Goal: Transaction & Acquisition: Purchase product/service

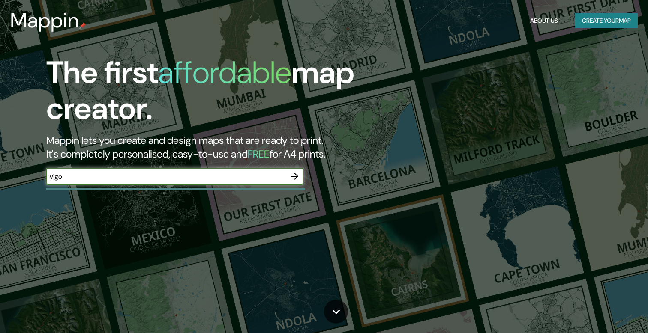
type input "vigo"
click at [297, 178] on icon "button" at bounding box center [295, 176] width 10 height 10
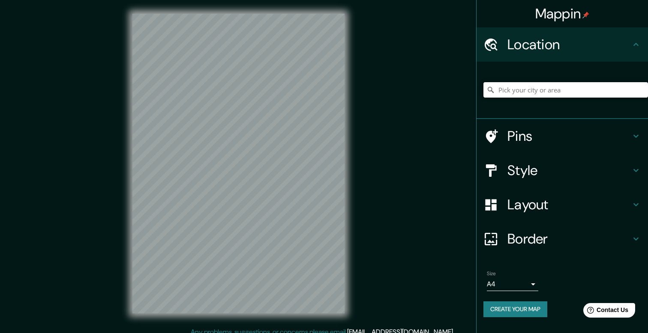
click at [528, 87] on input "Pick your city or area" at bounding box center [565, 89] width 165 height 15
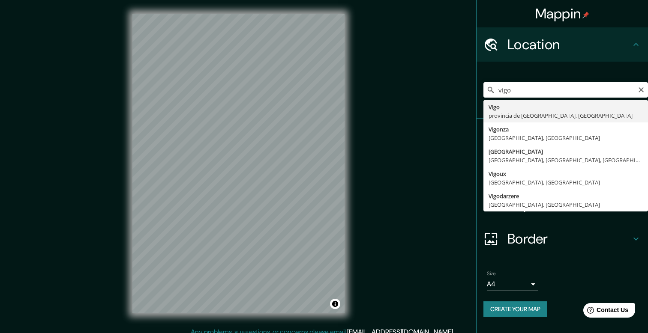
type input "[GEOGRAPHIC_DATA], [GEOGRAPHIC_DATA], [GEOGRAPHIC_DATA]"
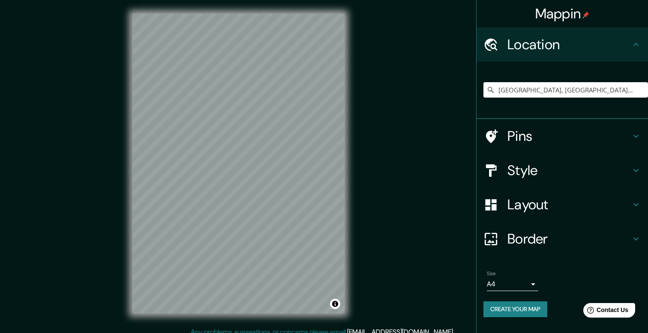
click at [549, 234] on h4 "Border" at bounding box center [568, 239] width 123 height 17
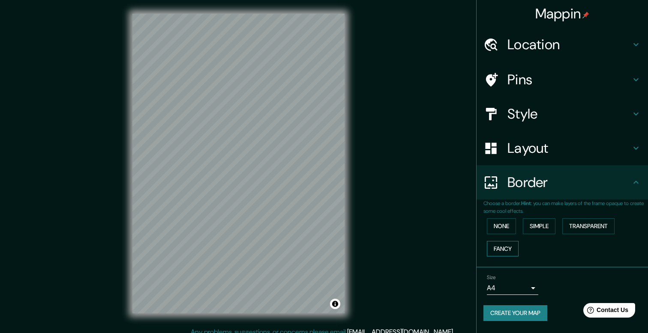
click at [506, 249] on button "Fancy" at bounding box center [503, 249] width 32 height 16
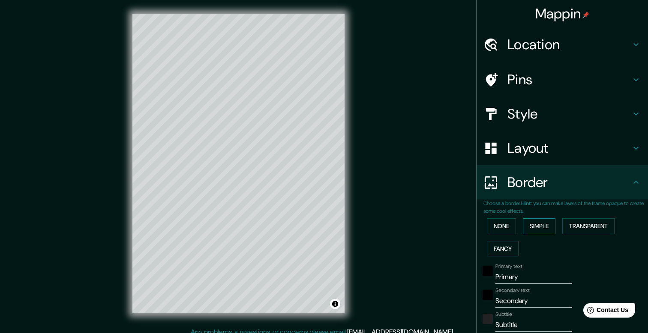
click at [532, 232] on button "Simple" at bounding box center [539, 227] width 33 height 16
click at [590, 226] on button "Transparent" at bounding box center [588, 227] width 52 height 16
click at [509, 250] on button "Fancy" at bounding box center [503, 249] width 32 height 16
click at [514, 275] on input "Primary" at bounding box center [533, 277] width 77 height 14
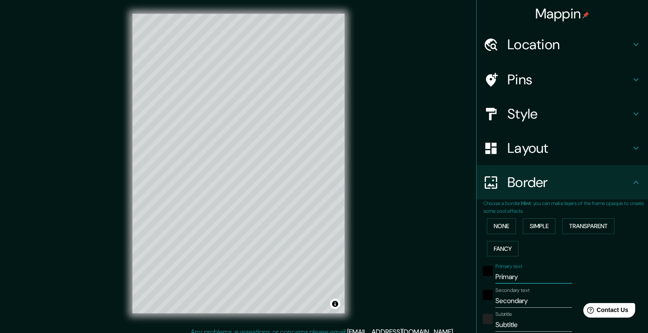
click at [514, 275] on input "Primary" at bounding box center [533, 277] width 77 height 14
type input "V"
type input "40"
type input "20"
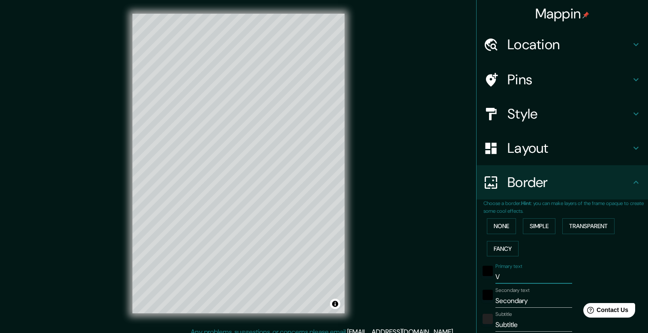
type input "Vi"
type input "40"
type input "20"
type input "Vig"
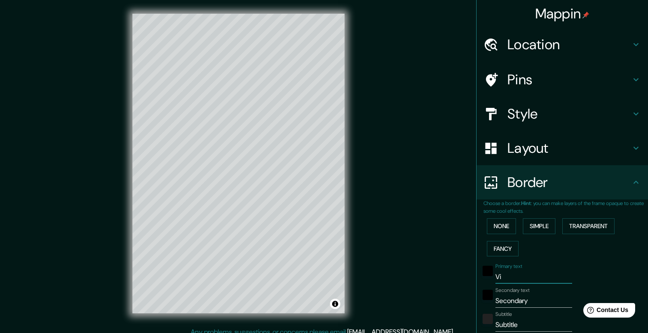
type input "40"
type input "20"
type input "Vigo"
type input "40"
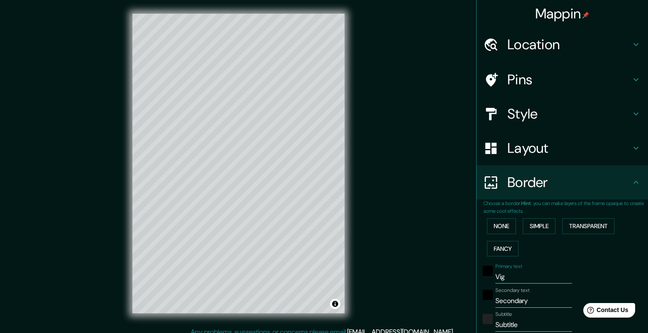
type input "40"
type input "20"
drag, startPoint x: 260, startPoint y: 282, endPoint x: 293, endPoint y: 285, distance: 33.1
click at [293, 285] on div at bounding box center [290, 282] width 7 height 7
type input "Vig"
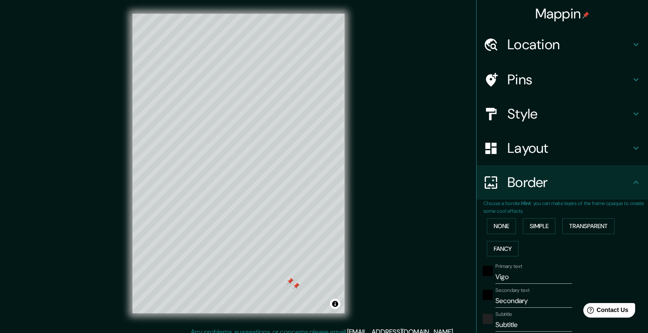
type input "40"
type input "20"
type input "Vi"
type input "40"
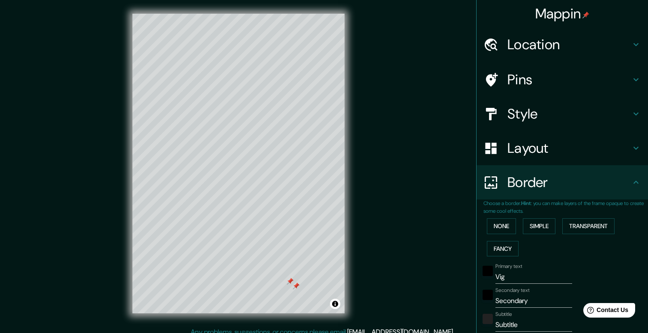
type input "40"
type input "20"
click at [498, 78] on icon at bounding box center [490, 79] width 15 height 15
type input "40"
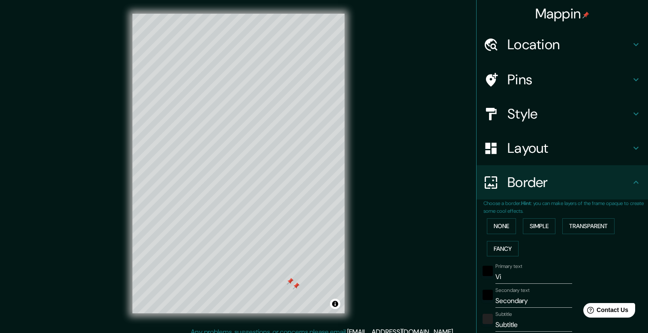
type input "20"
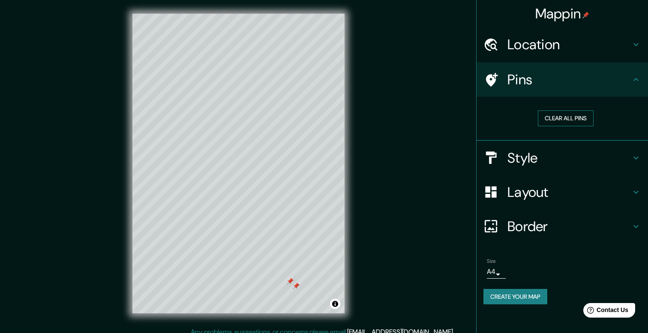
click at [554, 117] on button "Clear all pins" at bounding box center [566, 119] width 56 height 16
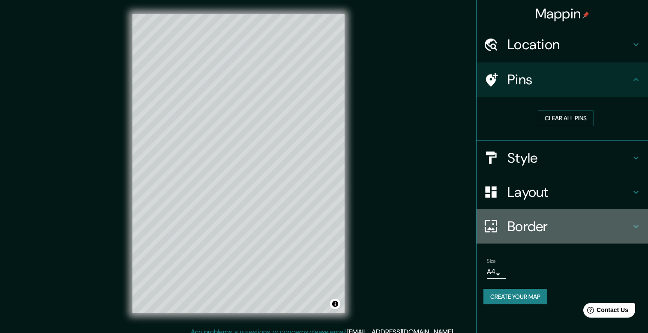
click at [521, 231] on h4 "Border" at bounding box center [568, 226] width 123 height 17
type input "40"
type input "20"
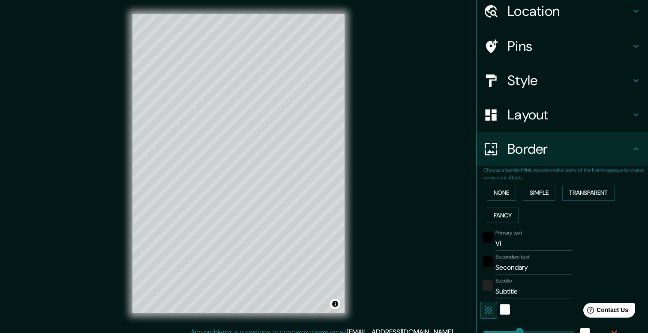
scroll to position [35, 0]
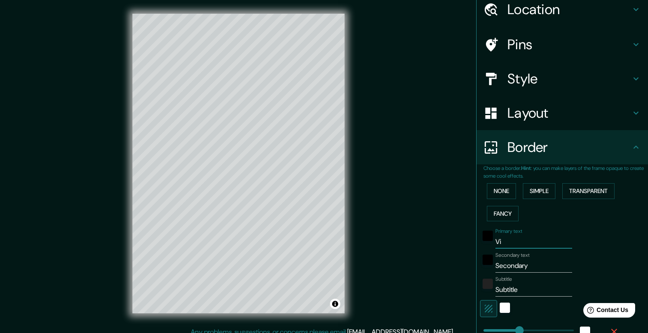
click at [515, 243] on input "Vi" at bounding box center [533, 242] width 77 height 14
type input "Vig"
type input "40"
type input "20"
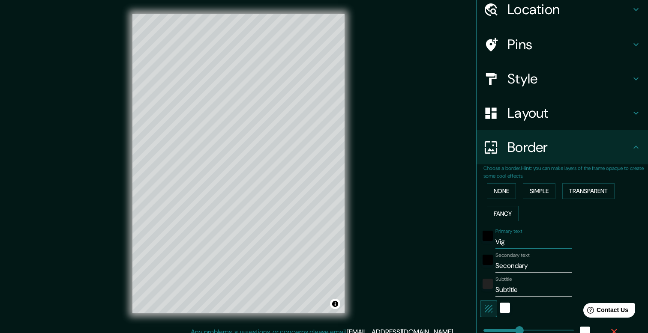
type input "Vigo"
type input "40"
type input "20"
click at [510, 266] on input "Secondary" at bounding box center [533, 266] width 77 height 14
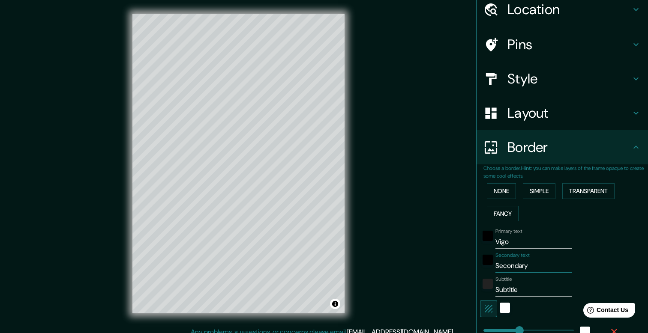
click at [510, 266] on input "Secondary" at bounding box center [533, 266] width 77 height 14
click at [360, 185] on div "Mappin Location Vigo, provincia de Pontevedra, España Pins Style Layout Border …" at bounding box center [324, 170] width 648 height 341
click at [501, 38] on div at bounding box center [495, 44] width 24 height 15
type input "40"
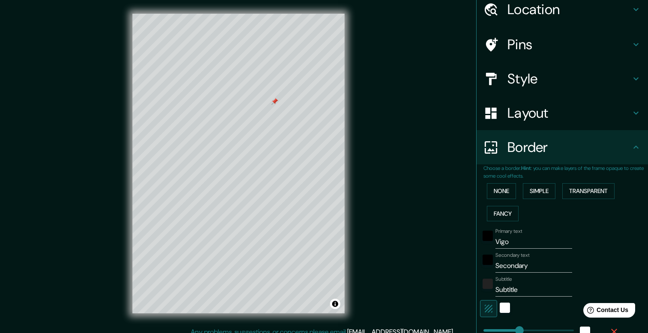
type input "20"
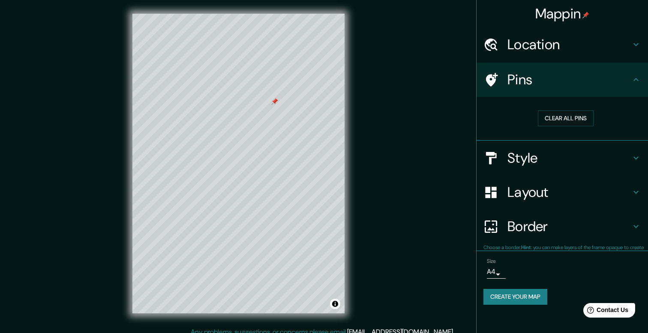
scroll to position [0, 0]
click at [555, 119] on button "Clear all pins" at bounding box center [566, 119] width 56 height 16
click at [564, 116] on button "Clear all pins" at bounding box center [566, 119] width 56 height 16
click at [560, 114] on button "Clear all pins" at bounding box center [566, 119] width 56 height 16
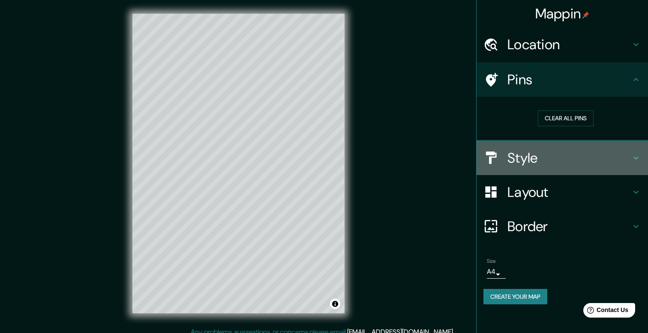
click at [546, 156] on h4 "Style" at bounding box center [568, 158] width 123 height 17
type input "40"
type input "20"
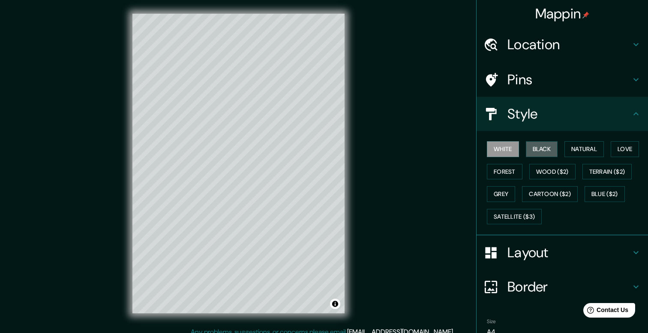
click at [546, 156] on button "Black" at bounding box center [542, 149] width 32 height 16
click at [503, 156] on button "White" at bounding box center [503, 149] width 32 height 16
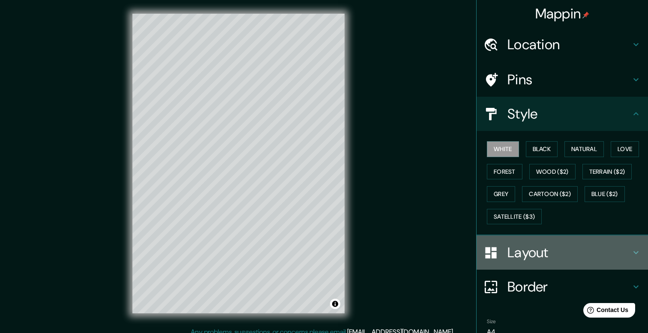
click at [531, 246] on h4 "Layout" at bounding box center [568, 252] width 123 height 17
type input "40"
type input "20"
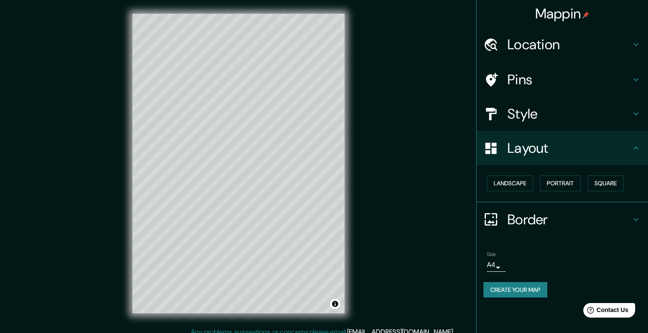
scroll to position [8, 0]
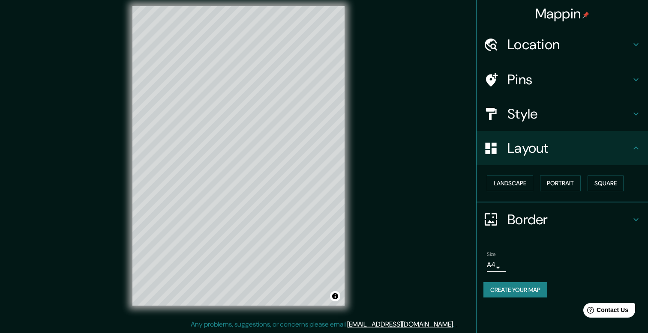
click at [524, 192] on div "Landscape Portrait Square" at bounding box center [565, 183] width 165 height 23
click at [524, 186] on button "Landscape" at bounding box center [510, 184] width 46 height 16
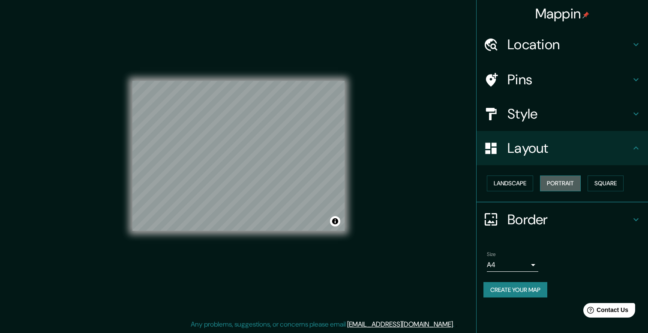
click at [555, 180] on button "Portrait" at bounding box center [560, 184] width 41 height 16
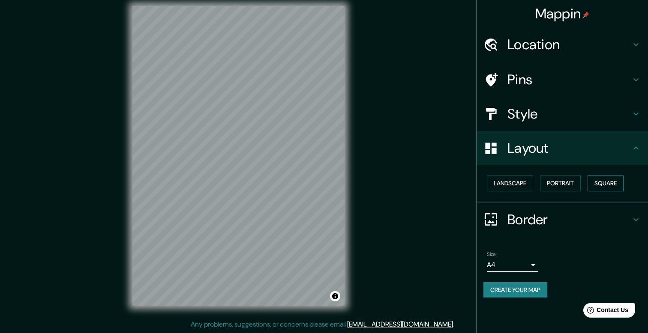
click at [603, 180] on button "Square" at bounding box center [606, 184] width 36 height 16
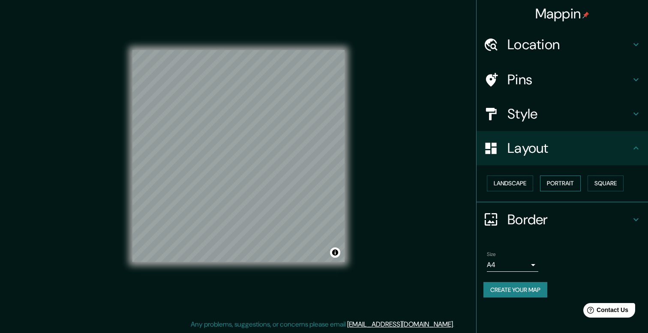
click at [560, 182] on button "Portrait" at bounding box center [560, 184] width 41 height 16
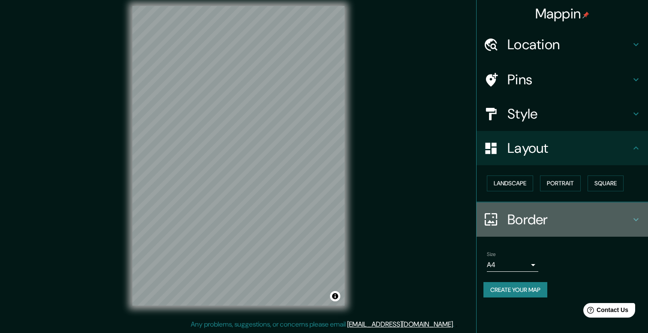
click at [540, 222] on h4 "Border" at bounding box center [568, 219] width 123 height 17
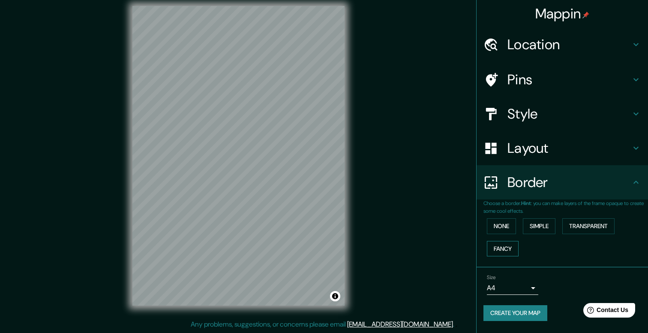
click at [506, 249] on button "Fancy" at bounding box center [503, 249] width 32 height 16
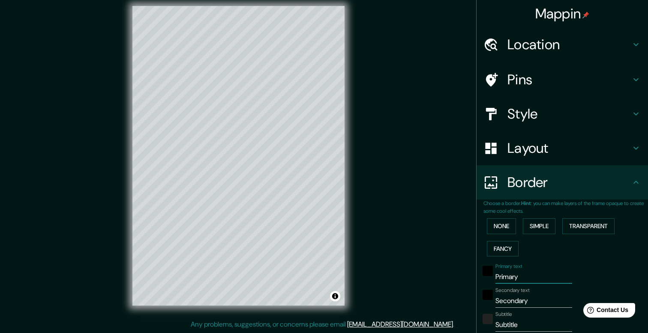
click at [510, 277] on input "Primary" at bounding box center [533, 277] width 77 height 14
type input "v"
type input "40"
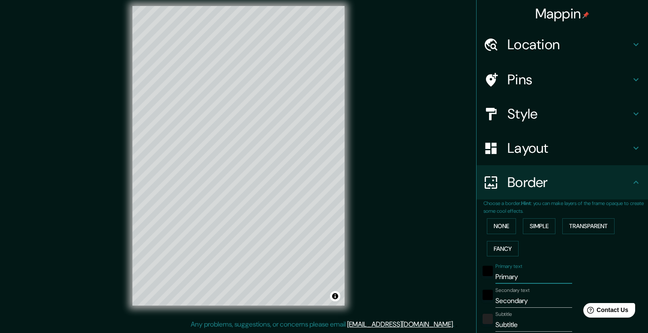
type input "20"
type input "vi"
type input "40"
type input "20"
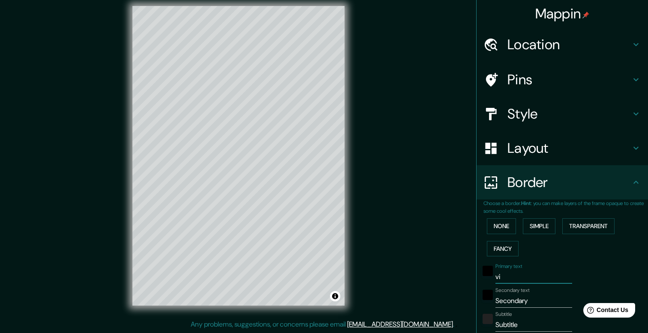
type input "vig"
type input "40"
type input "20"
type input "vigo"
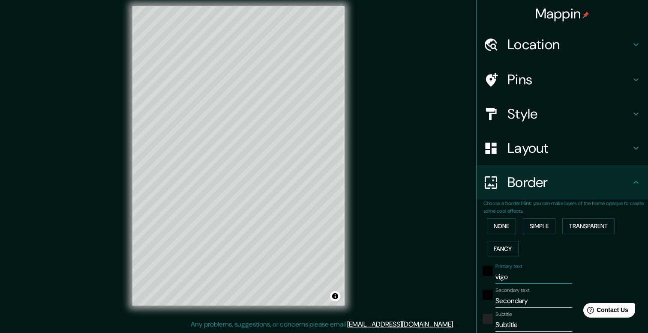
type input "40"
type input "20"
type input "vigo"
type input "ga"
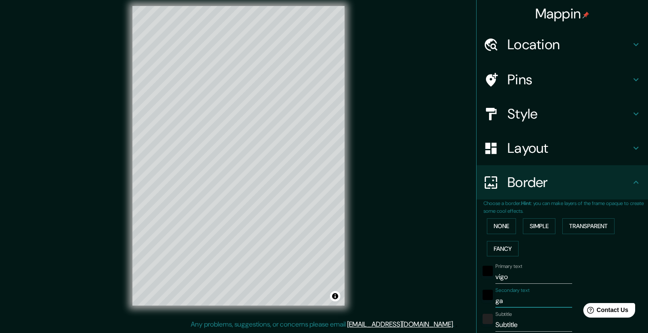
type input "40"
type input "20"
type input "gal"
type input "40"
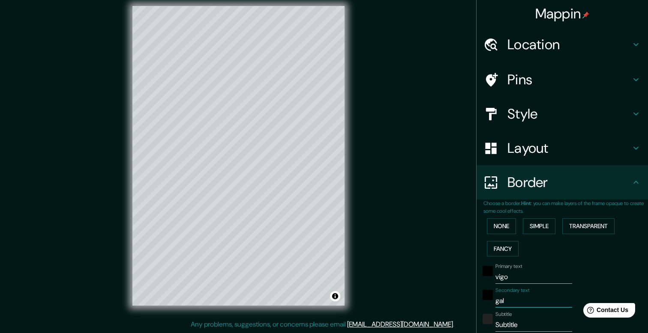
type input "40"
type input "20"
type input "gali"
type input "40"
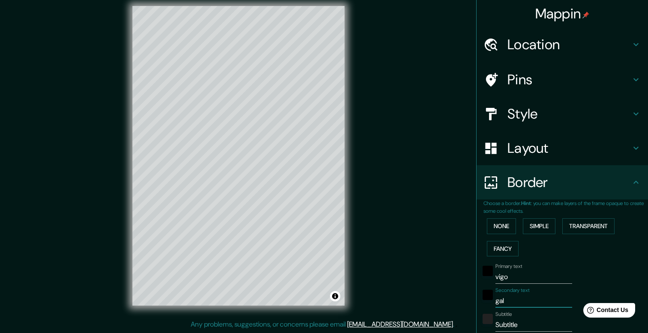
type input "20"
type input "galic"
type input "40"
type input "20"
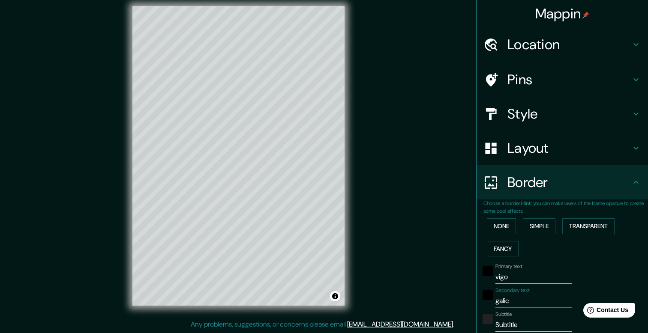
type input "galici"
type input "40"
type input "20"
type input "galicia"
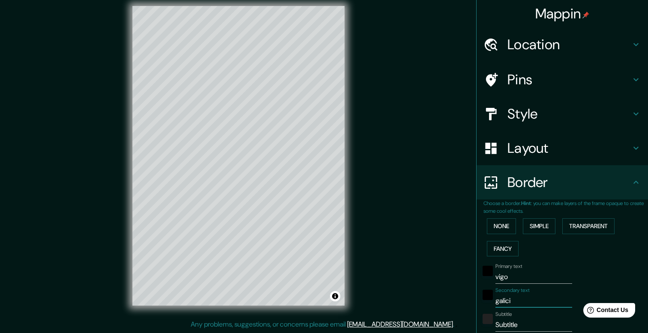
type input "40"
type input "20"
type input "galicia"
type input "40"
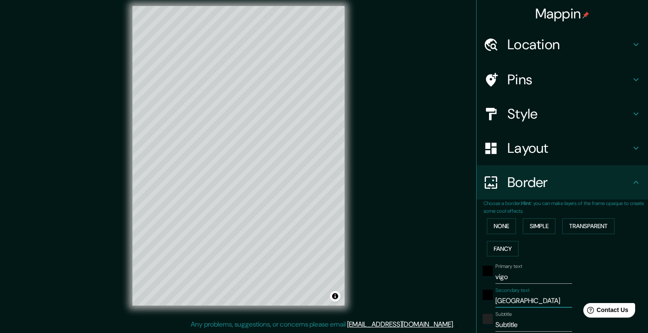
type input "40"
type input "20"
type input "galicia -"
type input "40"
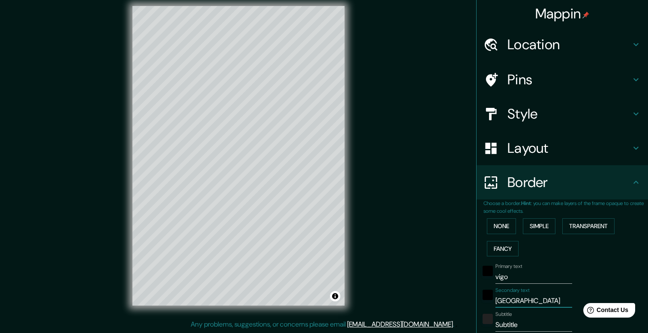
type input "20"
type input "galicia -"
type input "40"
type input "20"
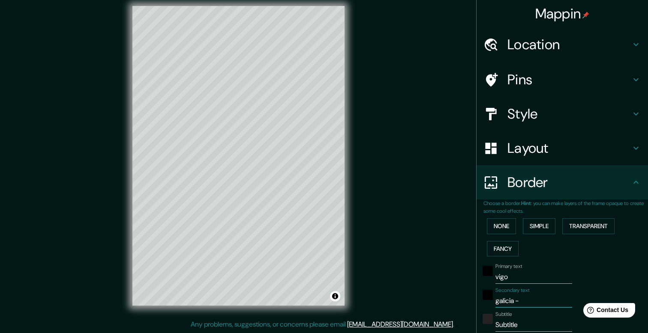
type input "galicia - s"
type input "40"
type input "20"
type input "galicia -"
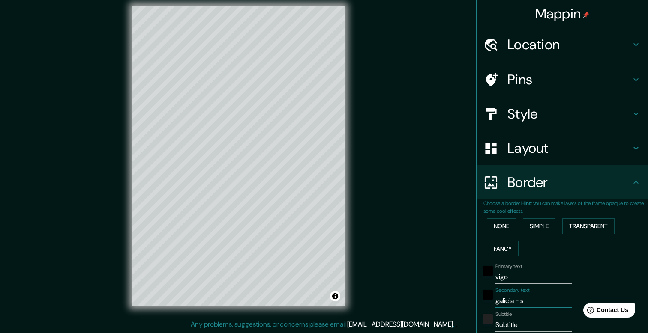
type input "40"
type input "20"
type input "galicia - e"
type input "40"
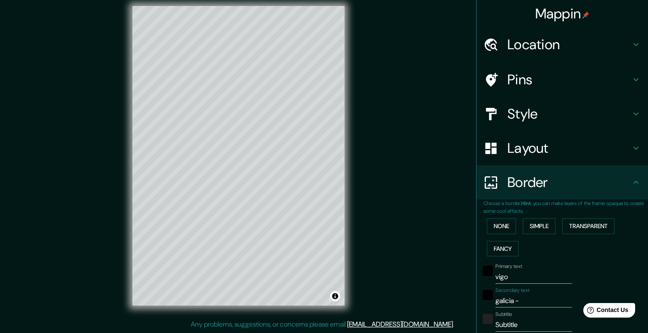
type input "40"
type input "20"
type input "galicia - es"
type input "40"
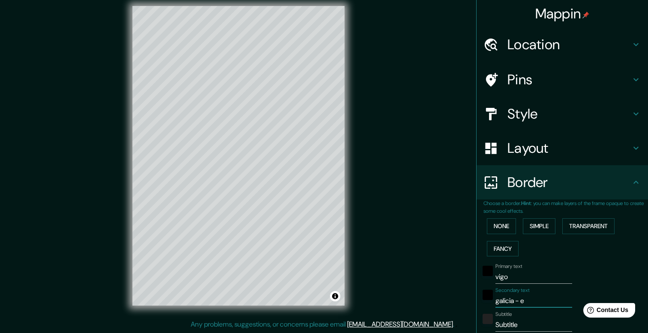
type input "20"
type input "galicia - esp"
type input "40"
type input "20"
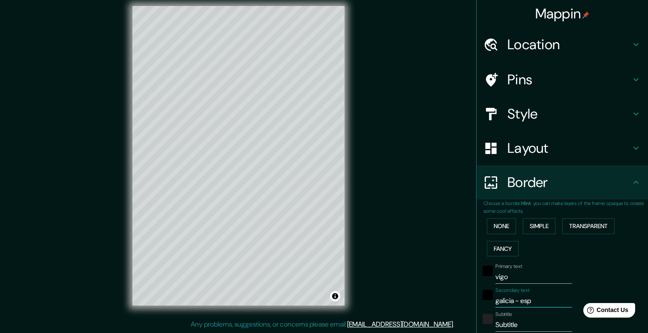
type input "galicia - espa"
type input "40"
type input "20"
type input "galicia - españ"
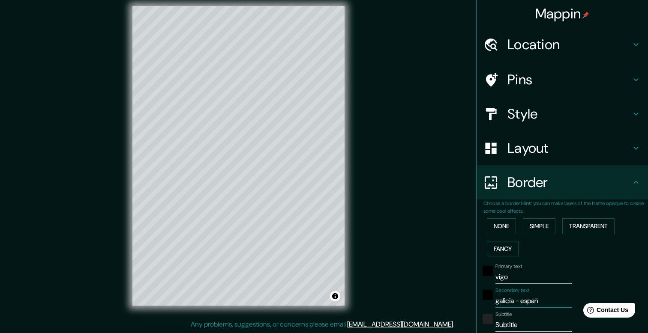
type input "40"
type input "20"
type input "galicia - españa"
type input "40"
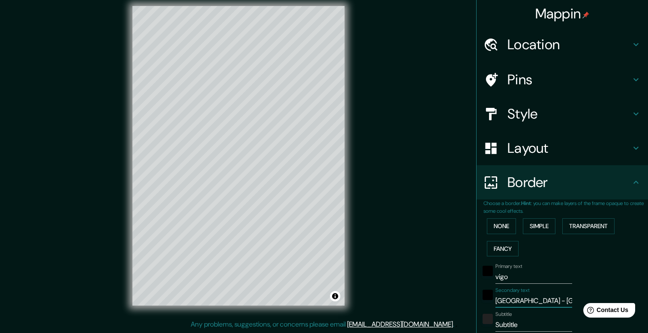
type input "40"
type input "20"
type input "galicia - españa"
click at [505, 322] on input "Subtitle" at bounding box center [533, 325] width 77 height 14
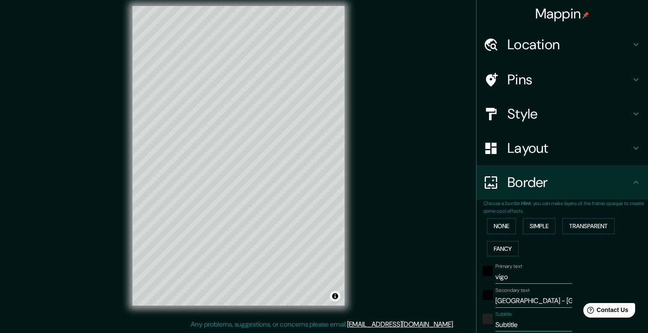
type input "40"
type input "20"
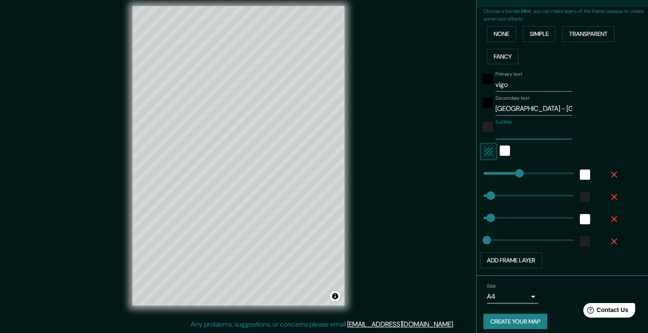
scroll to position [199, 0]
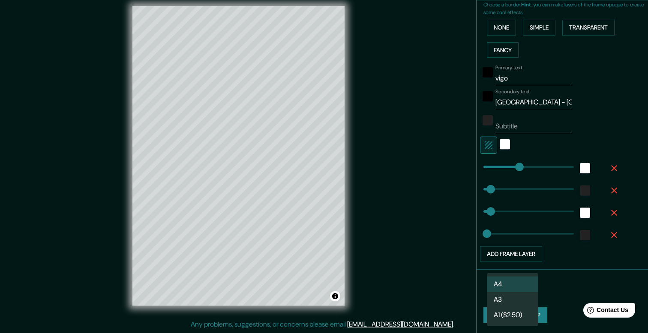
click at [512, 290] on body "Mappin Location Vigo, provincia de Pontevedra, España Pins Style Layout Border …" at bounding box center [324, 158] width 648 height 333
click at [511, 300] on li "A3" at bounding box center [512, 299] width 51 height 15
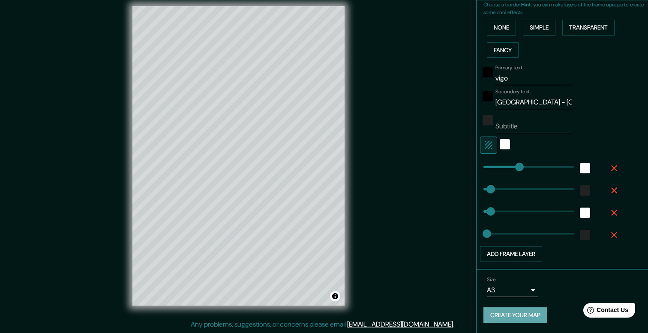
click at [522, 315] on button "Create your map" at bounding box center [515, 316] width 64 height 16
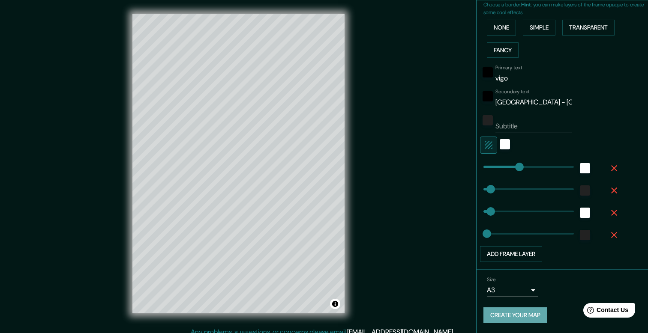
click at [524, 320] on button "Create your map" at bounding box center [515, 316] width 64 height 16
click at [529, 291] on body "Mappin Location Vigo, provincia de Pontevedra, España Pins Style Layout Border …" at bounding box center [324, 166] width 648 height 333
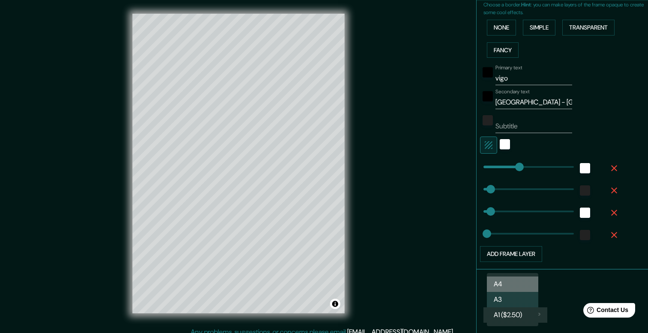
click at [514, 287] on li "A4" at bounding box center [512, 284] width 51 height 15
type input "single"
type input "20"
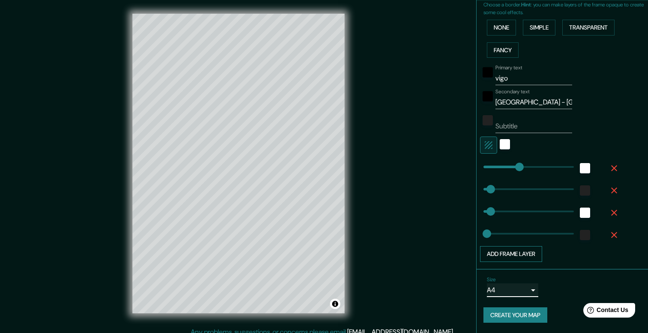
type input "40"
click at [525, 318] on button "Create your map" at bounding box center [515, 316] width 64 height 16
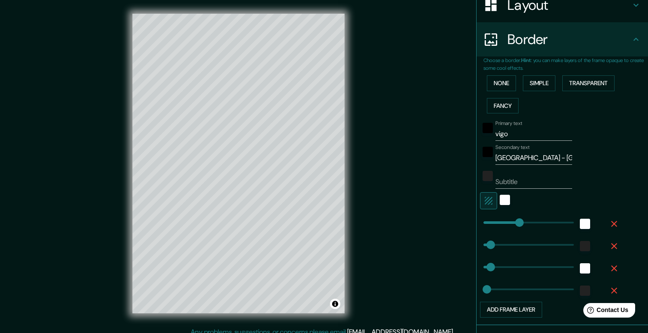
scroll to position [141, 0]
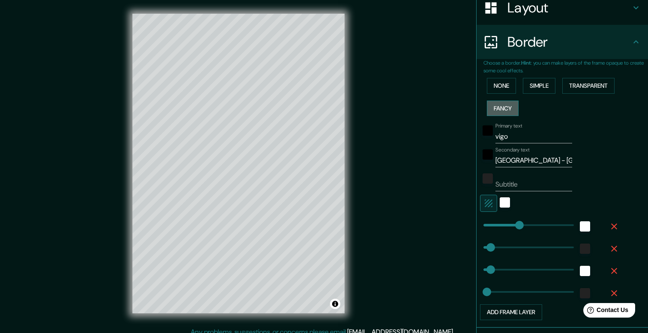
click at [502, 111] on button "Fancy" at bounding box center [503, 109] width 32 height 16
type input "40"
type input "20"
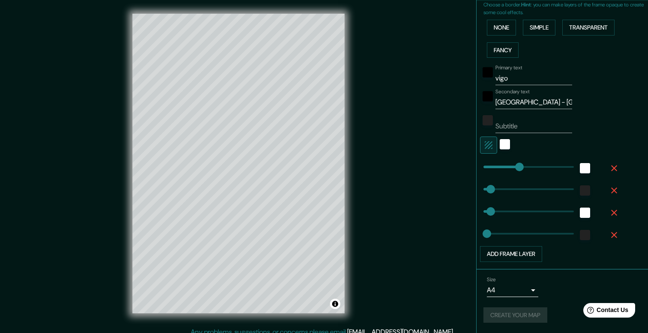
scroll to position [102, 0]
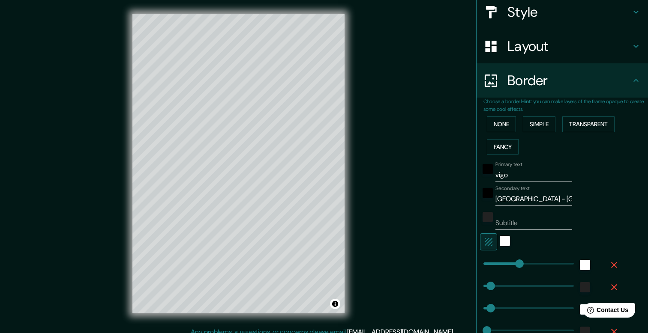
click at [507, 170] on input "vigo" at bounding box center [533, 175] width 77 height 14
type input "V"
type input "40"
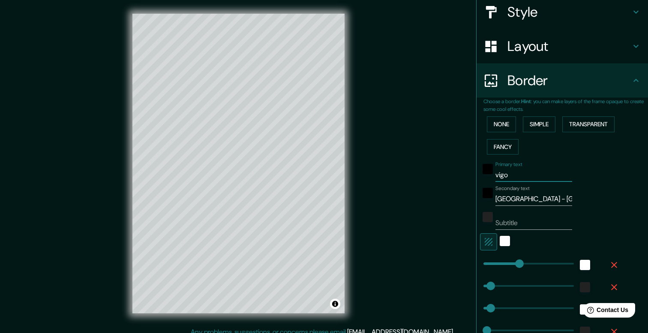
type input "20"
type input "Vig"
type input "40"
type input "20"
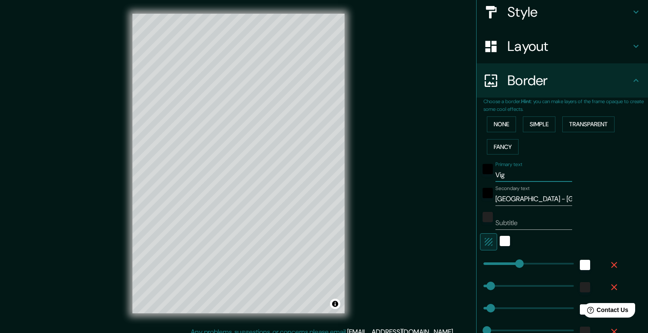
type input "Vigo"
type input "40"
type input "20"
type input "Vigo"
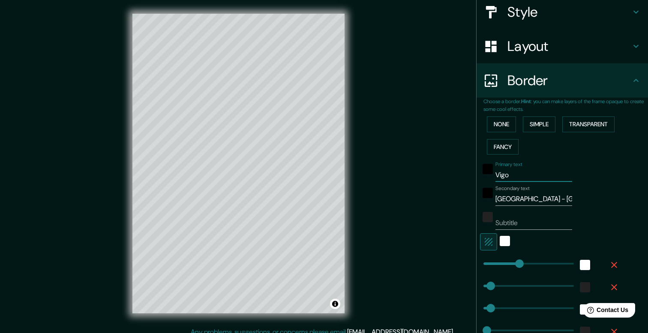
click at [510, 200] on input "galicia - españa" at bounding box center [533, 199] width 77 height 14
type input "G - españa"
type input "40"
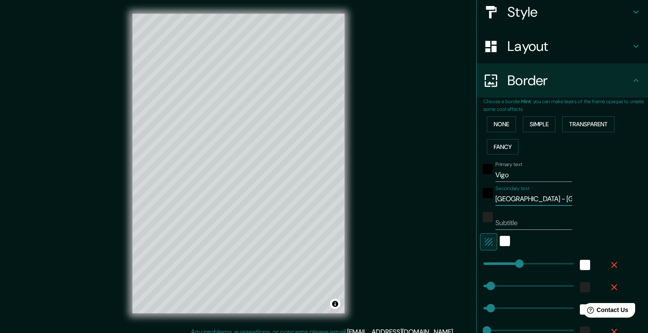
type input "20"
type input "Ga - españa"
type input "40"
type input "20"
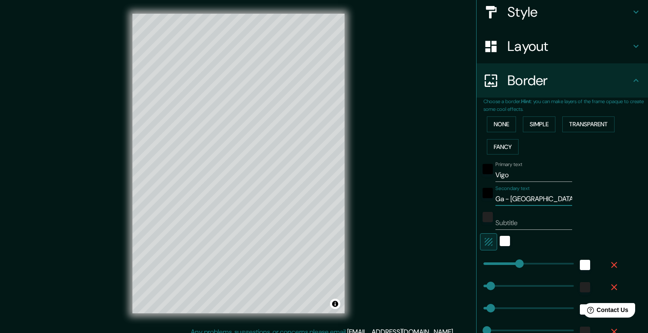
type input "Gal - españa"
type input "40"
type input "20"
type input "Galicia - españa"
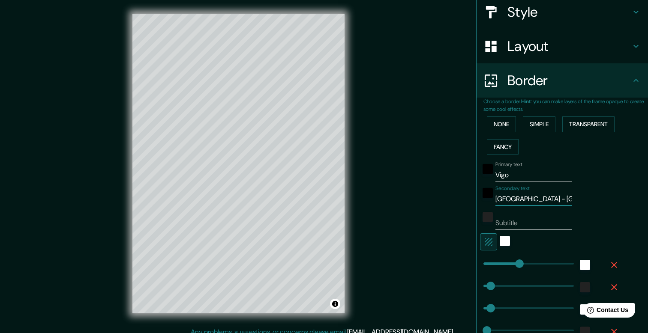
type input "40"
type input "20"
click at [532, 199] on input "Galicia - españa" at bounding box center [533, 199] width 77 height 14
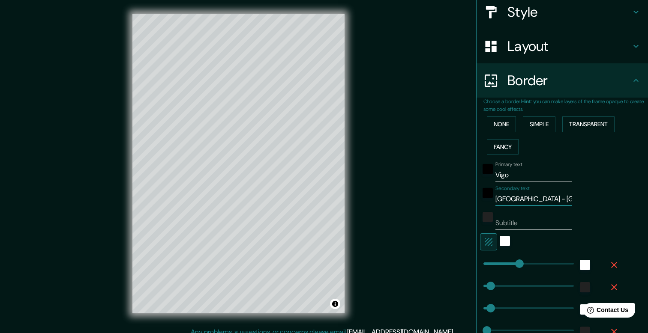
type input "Galicia - E"
type input "40"
type input "20"
type input "Galicia - Es"
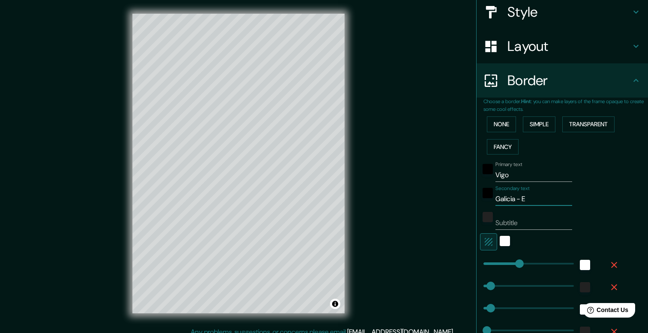
type input "40"
type input "20"
type input "Galicia - Esp"
type input "40"
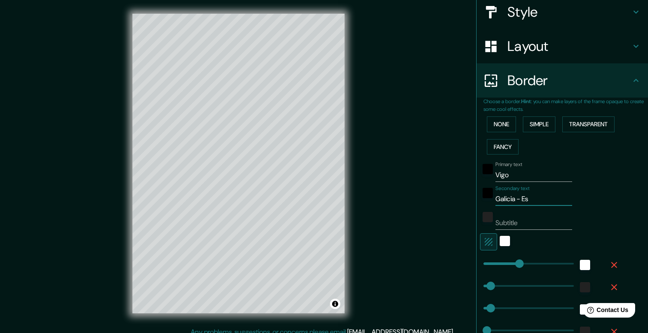
type input "40"
type input "20"
type input "Galicia - Espa"
type input "40"
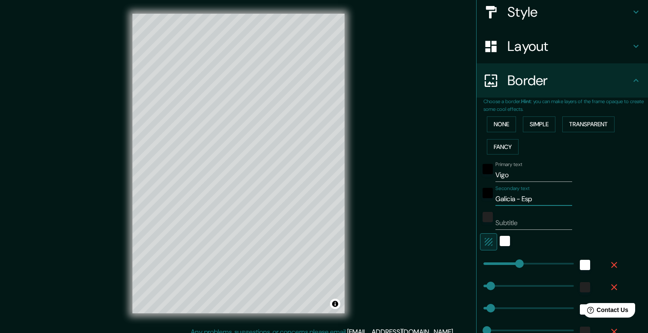
type input "20"
type input "Galicia - Españ"
type input "40"
type input "20"
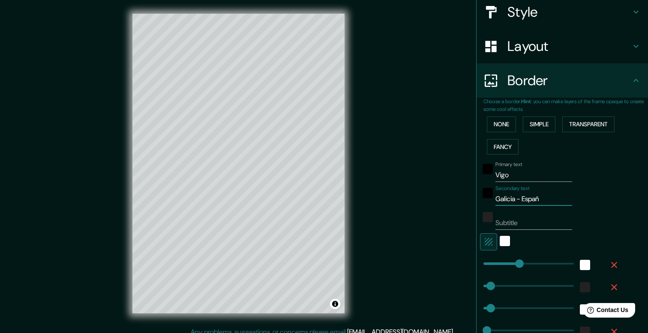
type input "Galicia - España"
type input "40"
type input "20"
click at [526, 213] on div "Subtitle" at bounding box center [533, 220] width 77 height 21
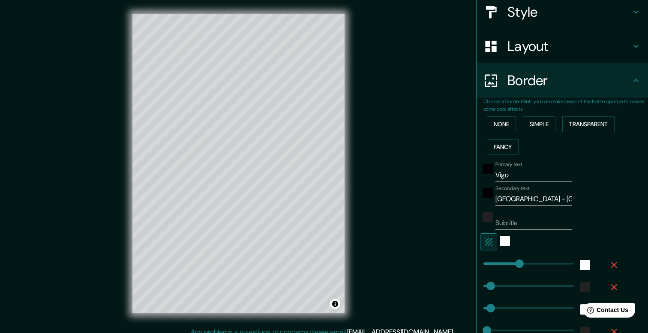
click at [523, 222] on input "Subtitle" at bounding box center [533, 223] width 77 height 14
click at [630, 228] on div "Primary text Vigo Secondary text Galicia - España Subtitle Add frame layer" at bounding box center [565, 258] width 165 height 201
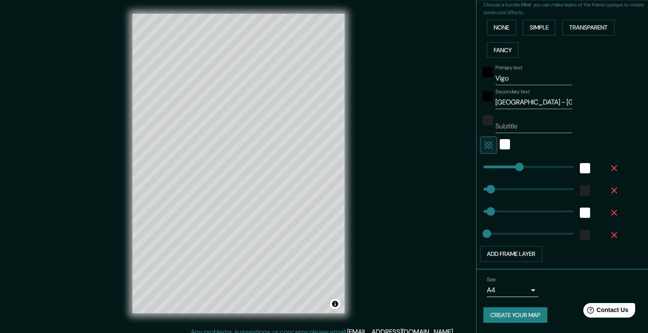
click at [527, 311] on button "Create your map" at bounding box center [515, 316] width 64 height 16
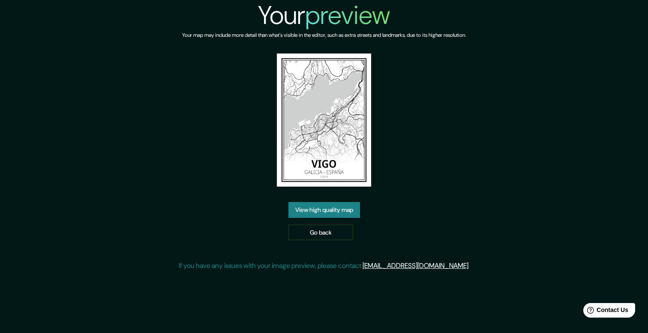
click at [335, 136] on img at bounding box center [324, 120] width 94 height 133
click at [333, 214] on link "View high quality map" at bounding box center [324, 210] width 72 height 16
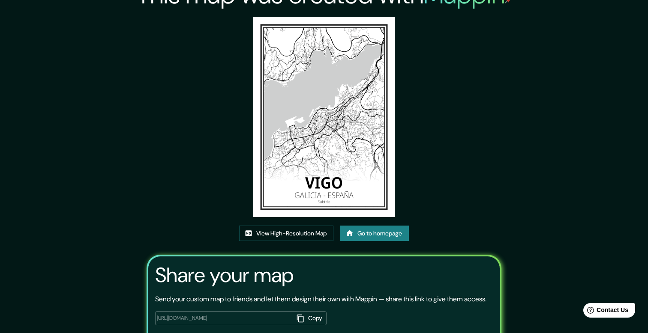
scroll to position [81, 0]
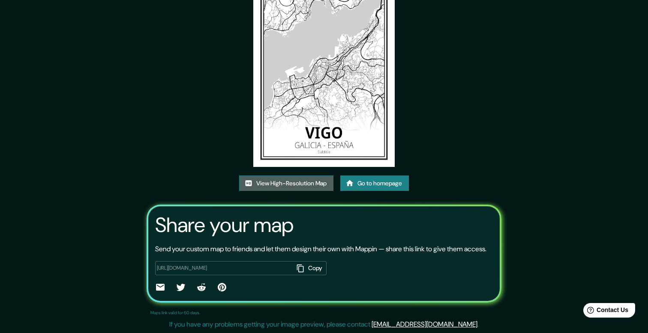
click at [310, 176] on link "View High-Resolution Map" at bounding box center [286, 184] width 94 height 16
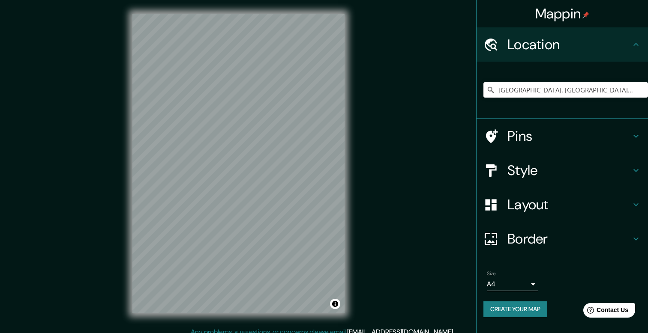
click at [546, 89] on input "[GEOGRAPHIC_DATA], [GEOGRAPHIC_DATA], [GEOGRAPHIC_DATA]" at bounding box center [565, 89] width 165 height 15
click at [546, 89] on input "Vigo, provincia v Pontevedra, España" at bounding box center [565, 89] width 165 height 15
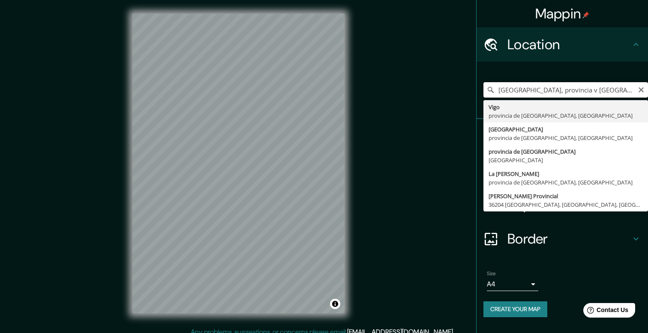
click at [546, 89] on input "Vigo, provincia v Pontevedra, España" at bounding box center [565, 89] width 165 height 15
type input "[GEOGRAPHIC_DATA], [GEOGRAPHIC_DATA], [GEOGRAPHIC_DATA]"
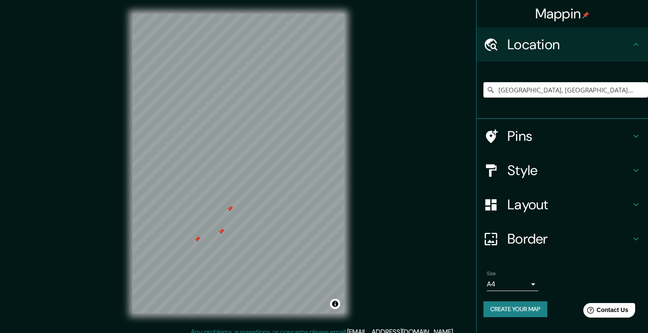
click at [511, 145] on h4 "Pins" at bounding box center [568, 136] width 123 height 17
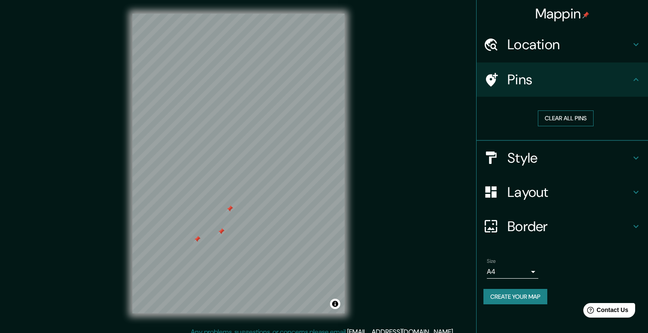
click at [552, 124] on button "Clear all pins" at bounding box center [566, 119] width 56 height 16
click at [519, 160] on h4 "Style" at bounding box center [568, 158] width 123 height 17
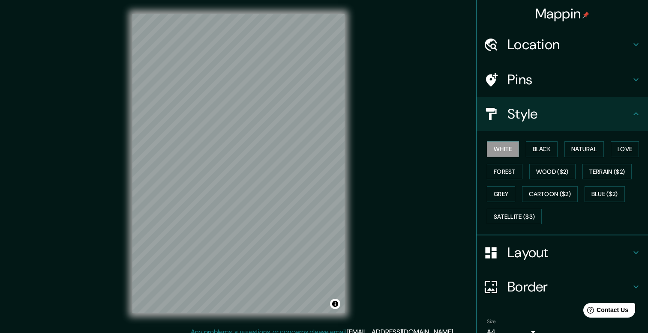
click at [510, 249] on h4 "Layout" at bounding box center [568, 252] width 123 height 17
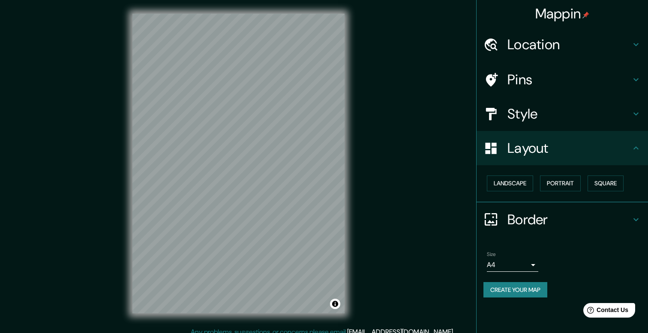
click at [511, 219] on h4 "Border" at bounding box center [568, 219] width 123 height 17
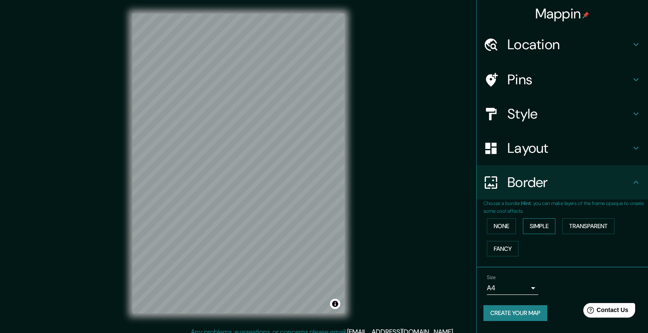
click at [542, 226] on button "Simple" at bounding box center [539, 227] width 33 height 16
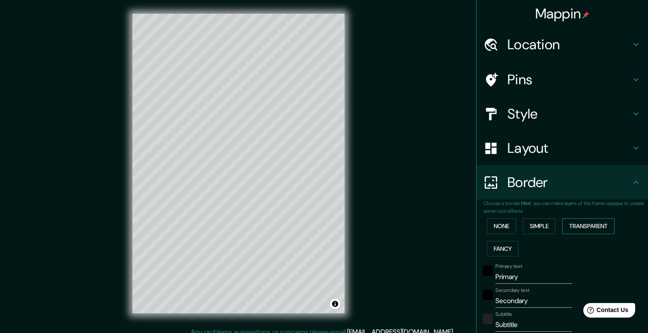
click at [574, 228] on button "Transparent" at bounding box center [588, 227] width 52 height 16
click at [503, 229] on button "None" at bounding box center [501, 227] width 29 height 16
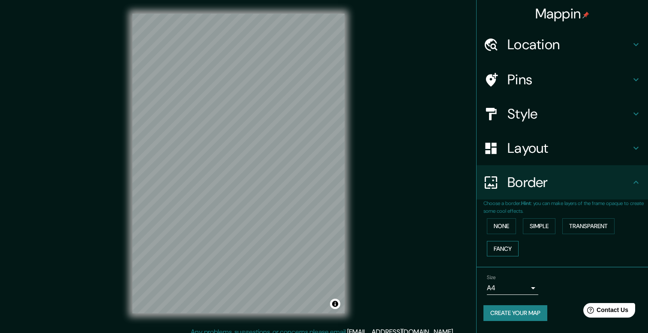
click at [501, 246] on button "Fancy" at bounding box center [503, 249] width 32 height 16
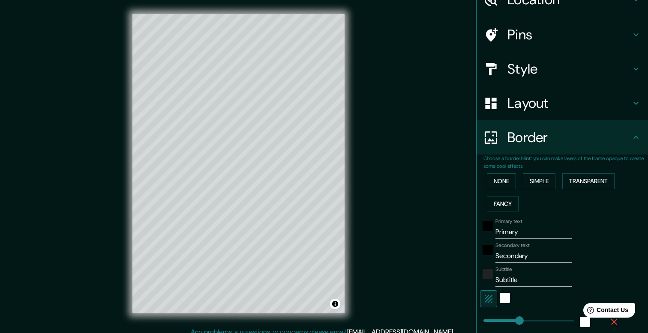
scroll to position [46, 0]
click at [509, 230] on input "Primary" at bounding box center [533, 232] width 77 height 14
type input "V"
type input "40"
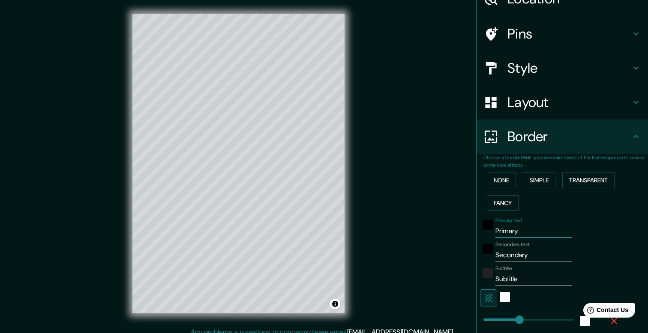
type input "40"
type input "20"
type input "Vi"
type input "40"
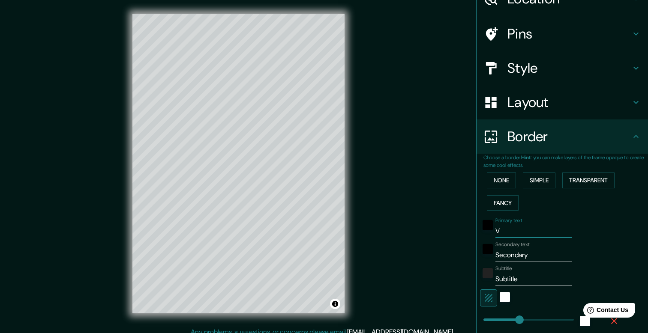
type input "20"
type input "Vig"
type input "40"
type input "20"
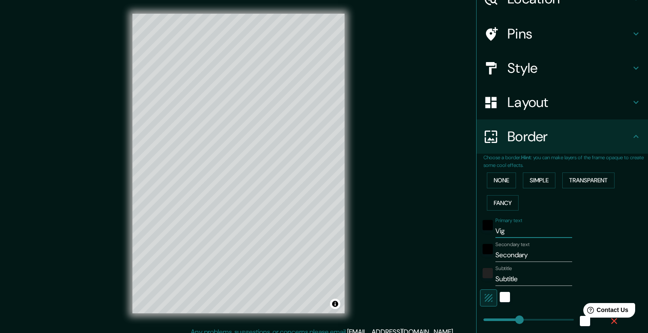
type input "Vigo"
type input "40"
type input "20"
type input "Vigo"
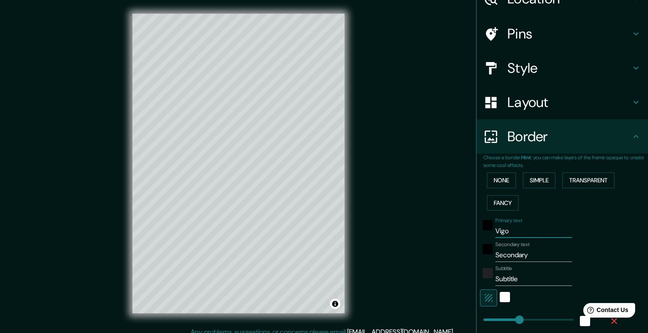
click at [514, 253] on input "Secondary" at bounding box center [533, 256] width 77 height 14
type input "g"
type input "40"
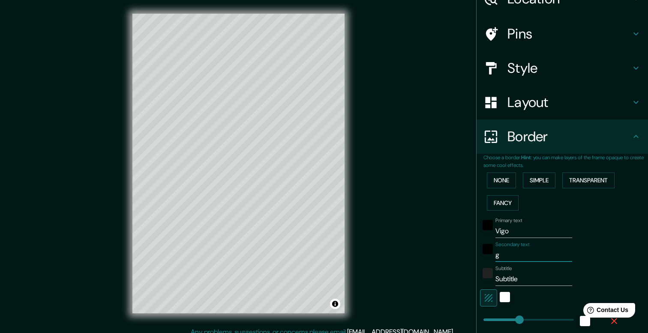
type input "20"
type input "ga"
type input "40"
type input "20"
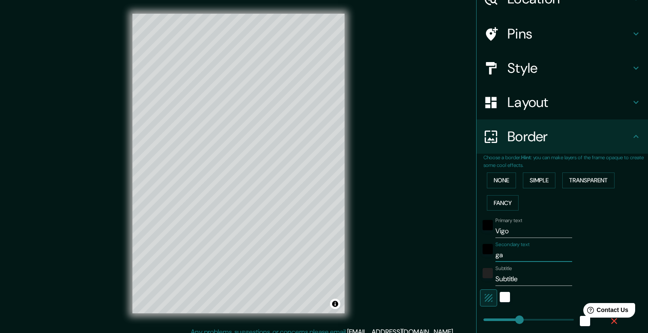
type input "gal"
type input "40"
type input "20"
type input "gali"
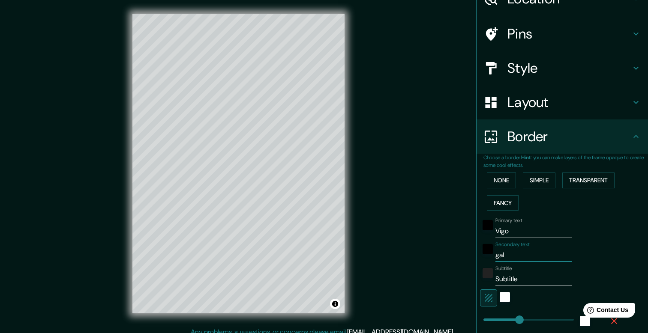
type input "40"
type input "20"
type input "galic"
type input "40"
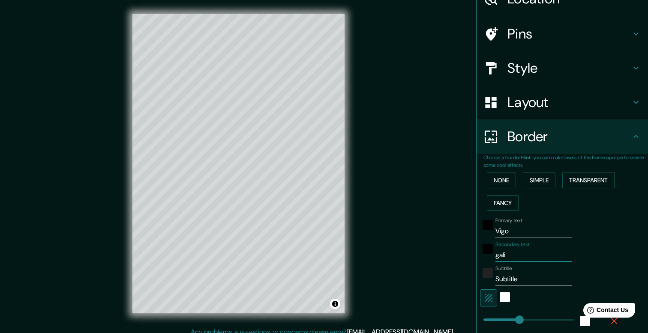
type input "40"
type input "20"
type input "galici"
type input "40"
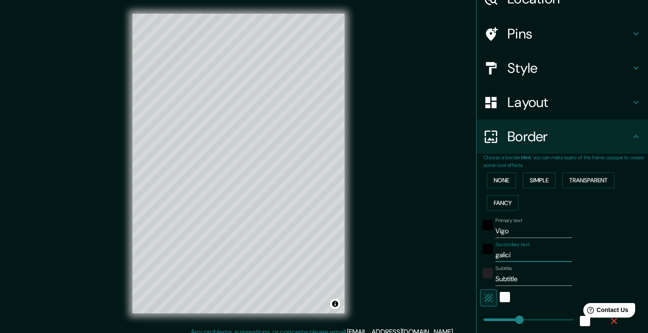
type input "20"
type input "galicia"
type input "40"
type input "20"
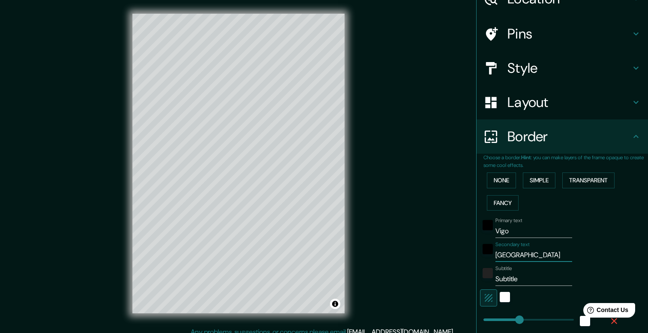
type input "galiciaa"
type input "40"
type input "20"
type input "galicia"
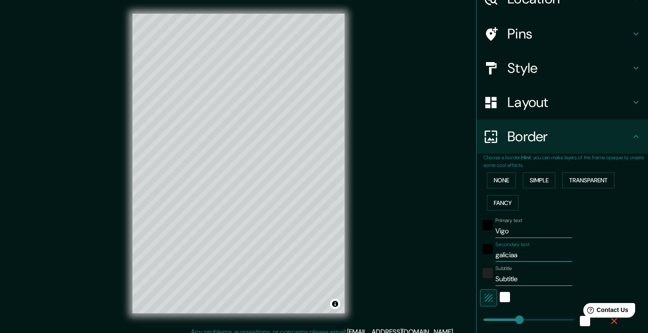
type input "40"
type input "20"
type input "galicia"
type input "40"
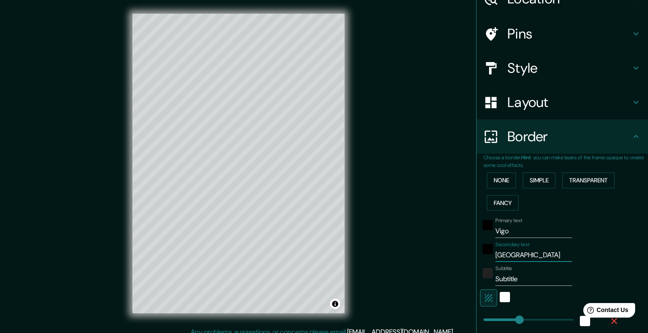
type input "40"
type input "20"
type input "galicia -"
type input "40"
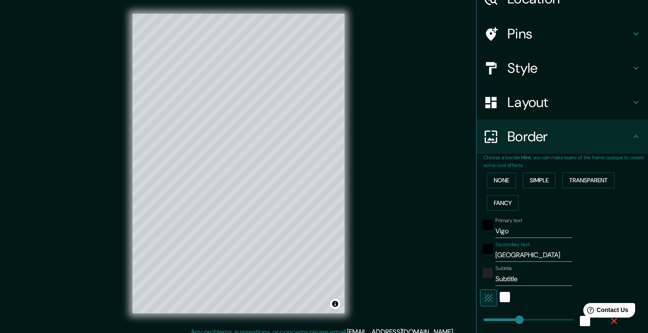
type input "20"
type input "galicia -"
type input "40"
type input "20"
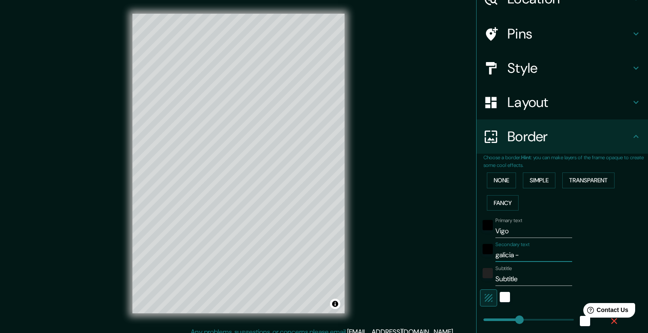
type input "galicia - e"
type input "40"
type input "20"
type input "galicia - es"
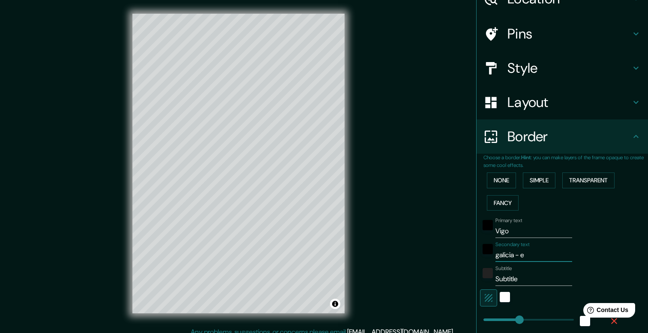
type input "40"
type input "20"
type input "galicia - esp"
type input "40"
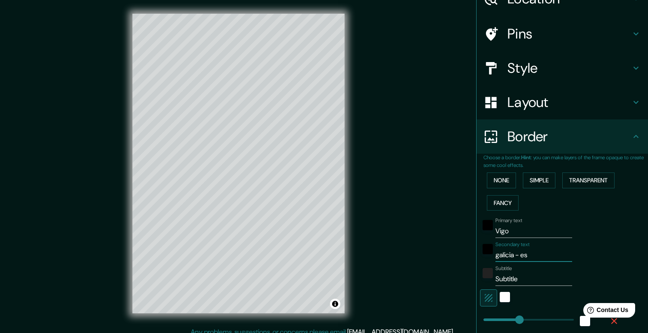
type input "40"
type input "20"
type input "galicia - espa"
type input "40"
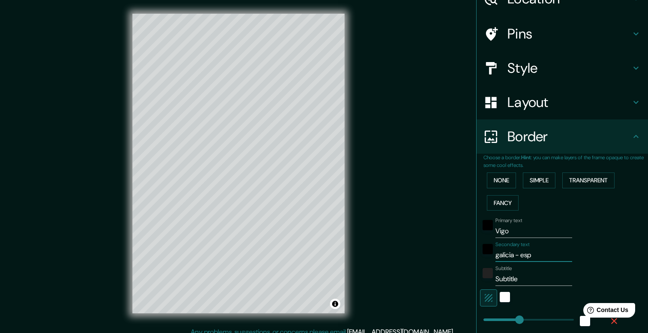
type input "20"
type input "galicia - españ"
type input "40"
type input "20"
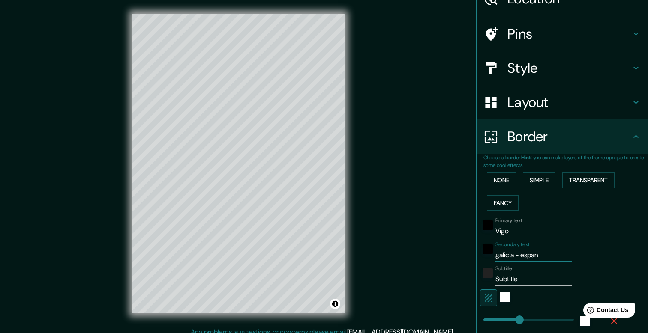
type input "galicia - españa"
type input "40"
type input "20"
type input "galicia - españa"
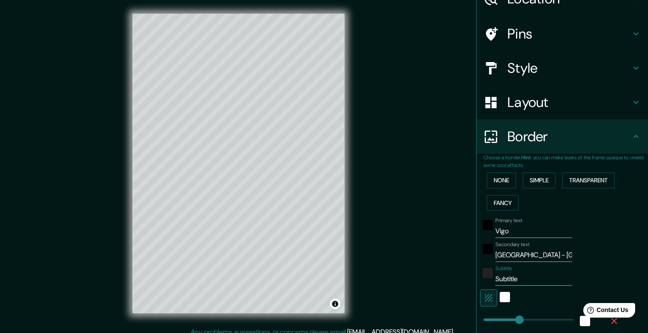
click at [527, 282] on input "Subtitle" at bounding box center [533, 280] width 77 height 14
type input "40"
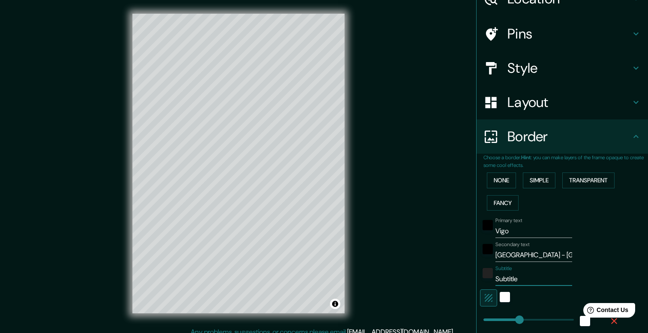
type input "20"
click at [622, 267] on div "Primary text Vigo Secondary text galicia - españa Subtitle Add frame layer" at bounding box center [565, 314] width 165 height 201
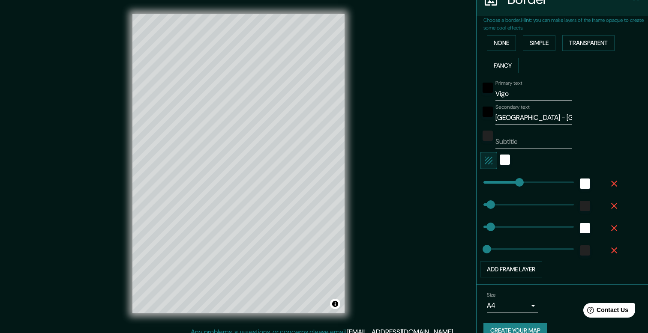
scroll to position [199, 0]
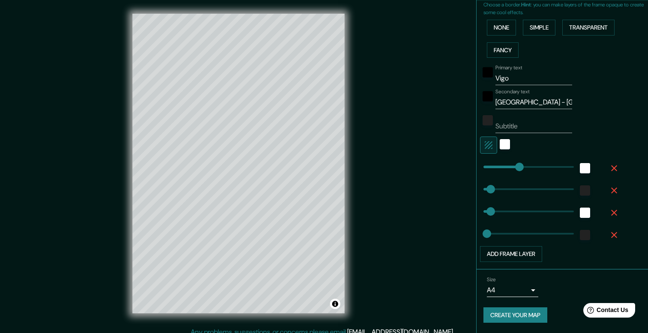
type input "40"
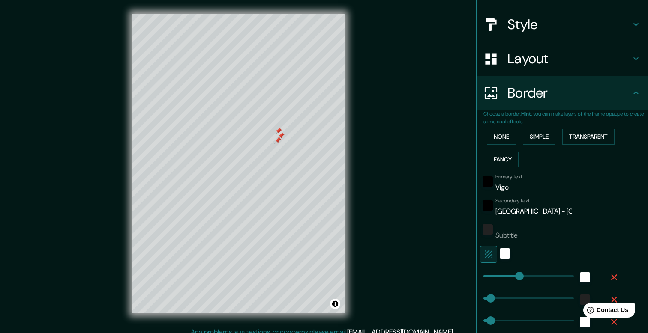
scroll to position [0, 0]
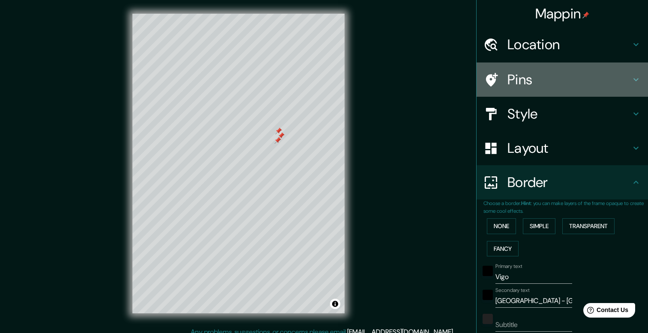
click at [537, 82] on h4 "Pins" at bounding box center [568, 79] width 123 height 17
type input "40"
type input "20"
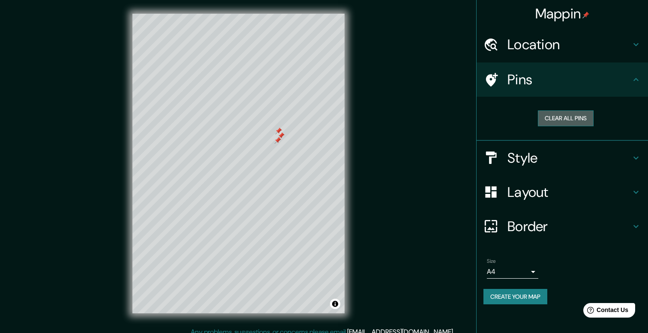
click at [549, 118] on button "Clear all pins" at bounding box center [566, 119] width 56 height 16
click at [532, 294] on button "Create your map" at bounding box center [515, 297] width 64 height 16
click at [533, 291] on button "Create your map" at bounding box center [515, 297] width 64 height 16
click at [532, 300] on button "Create your map" at bounding box center [515, 297] width 64 height 16
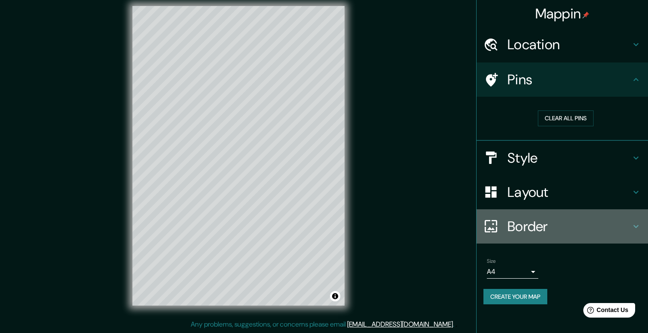
click at [533, 225] on h4 "Border" at bounding box center [568, 226] width 123 height 17
type input "40"
type input "20"
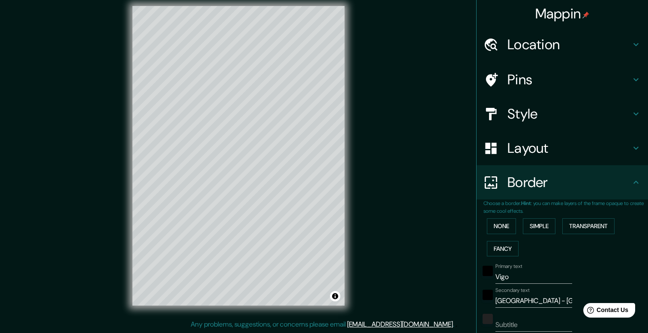
click at [531, 191] on h4 "Border" at bounding box center [568, 182] width 123 height 17
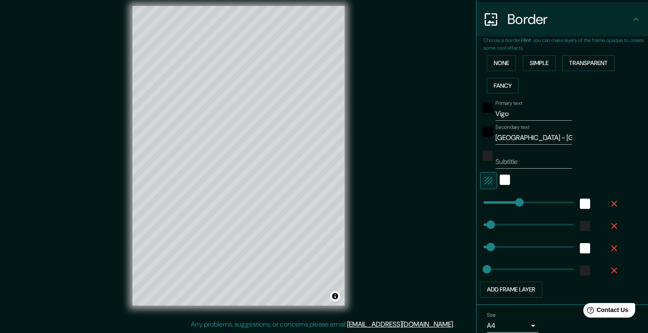
scroll to position [165, 0]
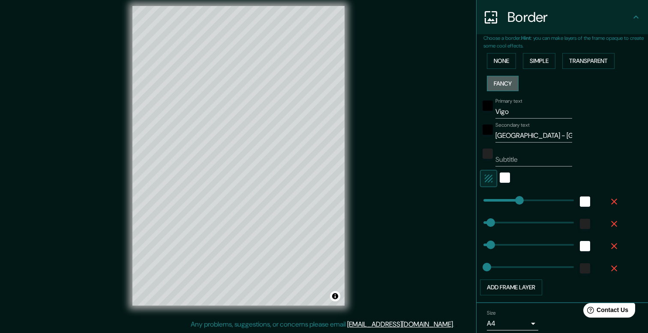
click at [509, 82] on button "Fancy" at bounding box center [503, 84] width 32 height 16
type input "40"
type input "20"
click at [516, 116] on input "Vigo" at bounding box center [533, 112] width 77 height 14
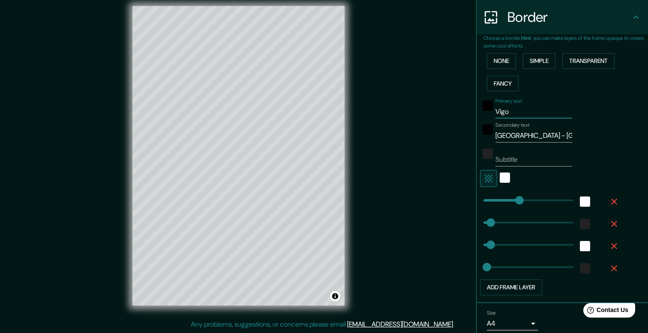
click at [516, 116] on input "Vigo" at bounding box center [533, 112] width 77 height 14
type input "v"
type input "40"
type input "20"
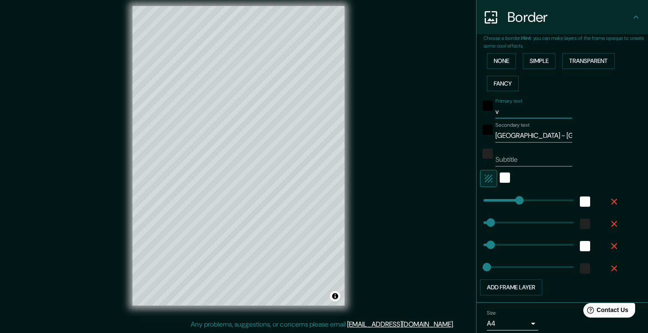
type input "vi"
type input "40"
type input "20"
type input "vig"
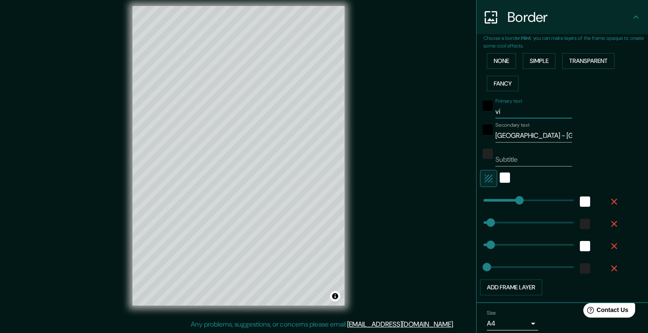
type input "40"
type input "20"
type input "vigo"
type input "40"
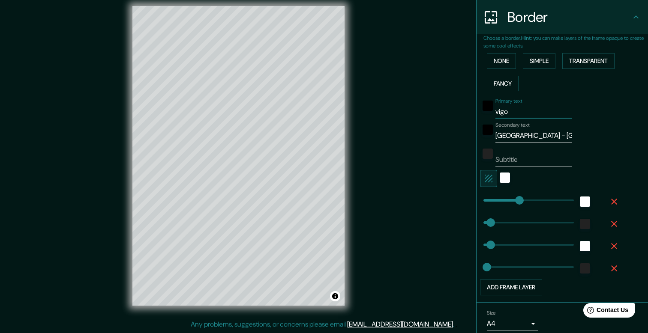
type input "40"
type input "20"
type input "vigo"
type input "g"
type input "40"
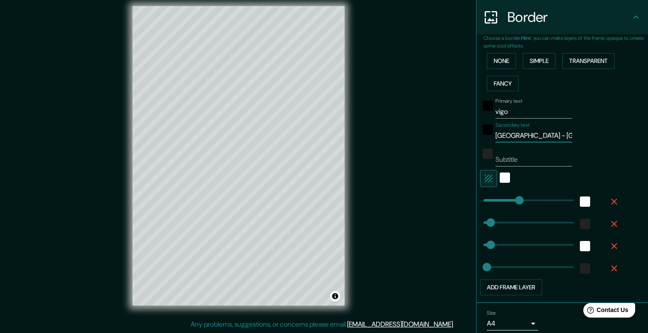
type input "40"
type input "20"
type input "gali"
type input "40"
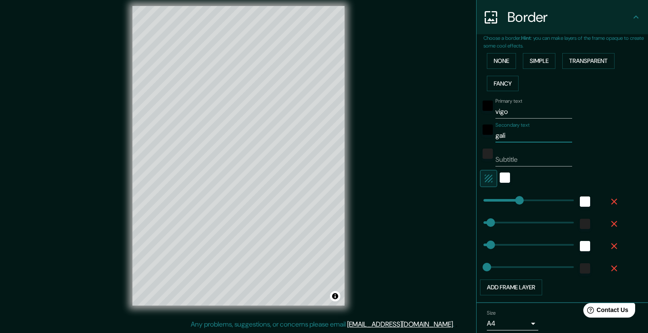
type input "20"
type input "galic"
type input "40"
type input "20"
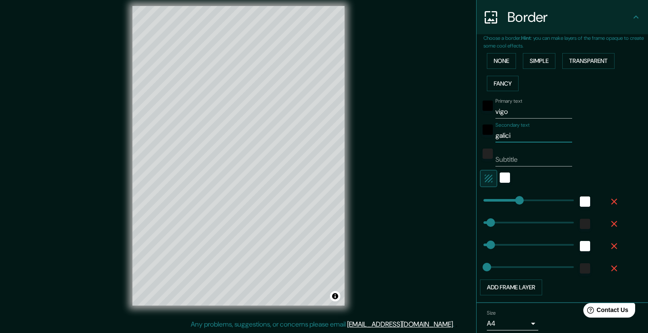
type input "galicia"
type input "40"
type input "20"
type input "galicia"
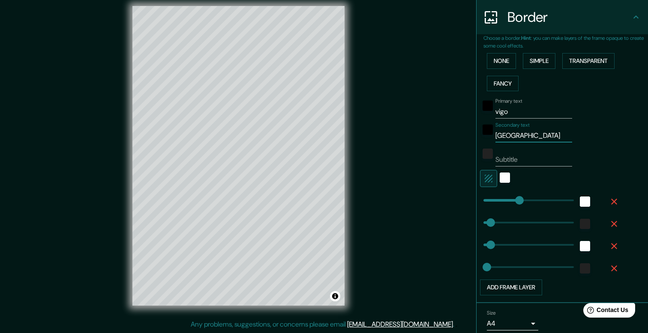
type input "40"
type input "20"
type input "galicia ."
type input "40"
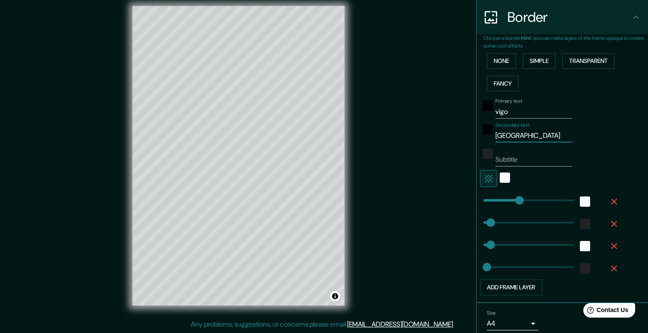
type input "40"
type input "20"
type input "galicia ."
type input "40"
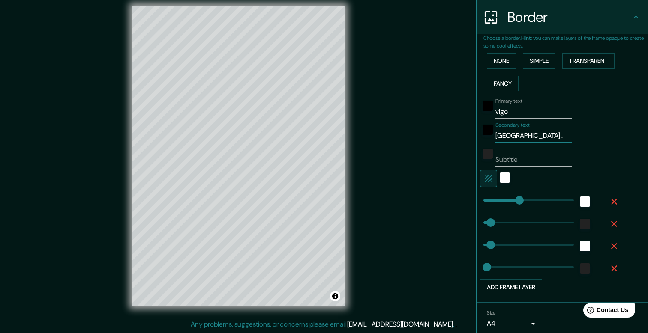
type input "20"
type input "galicia . e"
type input "40"
type input "20"
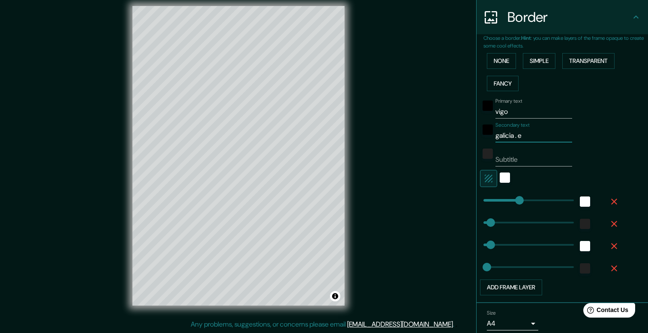
type input "galicia . es"
type input "40"
type input "20"
type input "galicia . e"
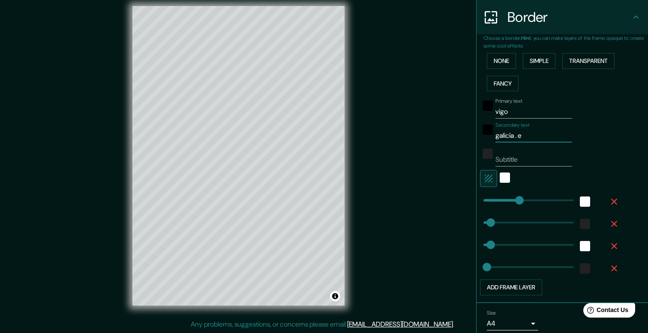
type input "40"
type input "20"
type input "galicia ."
type input "40"
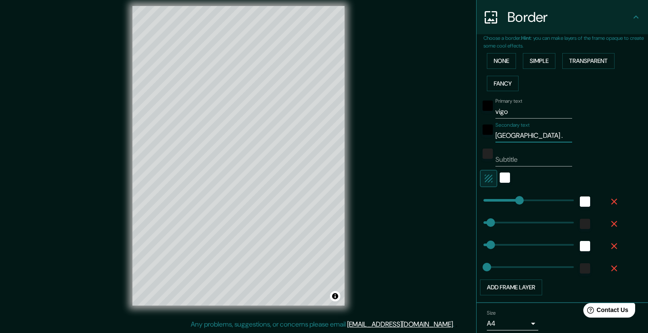
type input "40"
type input "20"
type input "galicia ."
type input "40"
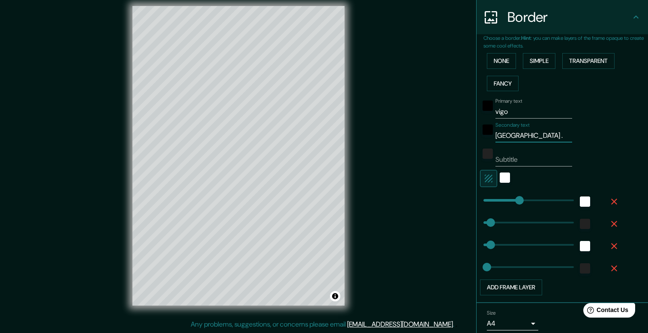
type input "20"
type input "galicia"
type input "40"
type input "20"
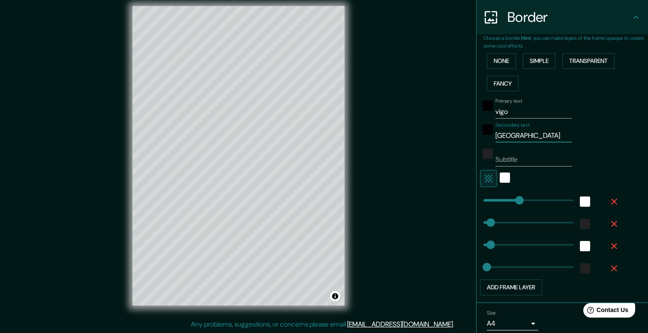
type input "galicia -"
type input "40"
type input "20"
type input "galicia -"
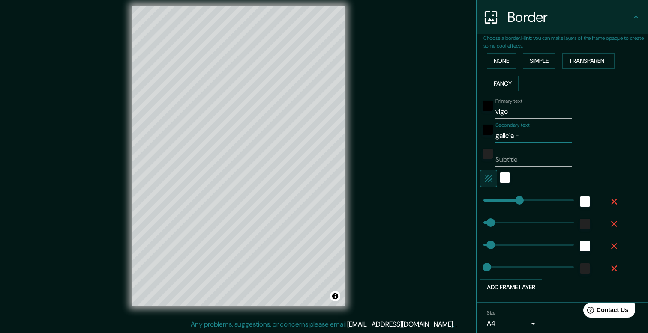
type input "40"
type input "20"
type input "galicia - e"
type input "40"
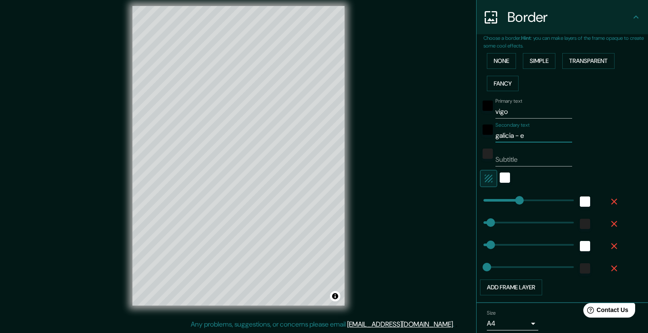
type input "40"
type input "20"
type input "galicia - es"
type input "40"
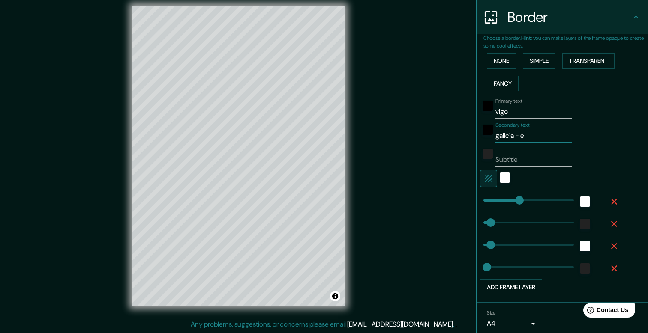
type input "20"
type input "galicia - esp"
type input "40"
type input "20"
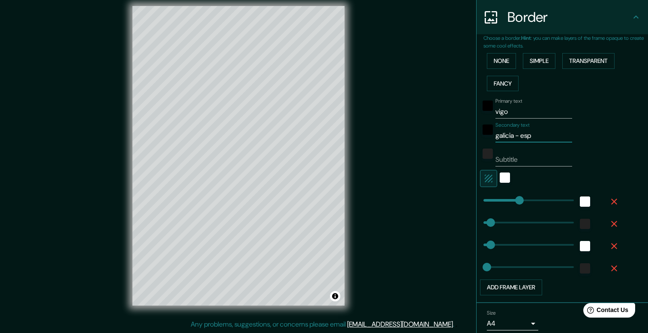
type input "galicia - espa"
type input "40"
type input "20"
click at [516, 162] on input "Subtitle" at bounding box center [533, 160] width 77 height 14
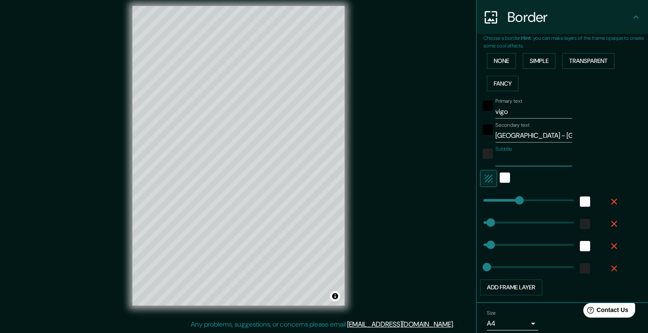
click at [516, 162] on input "Subtitle" at bounding box center [533, 160] width 77 height 14
click at [621, 173] on div "Primary text vigo Secondary text galicia - españa Subtitle Add frame layer" at bounding box center [565, 195] width 165 height 201
click at [556, 165] on input "Subtitle" at bounding box center [533, 160] width 77 height 14
click at [555, 165] on input "Subtitle" at bounding box center [533, 160] width 77 height 14
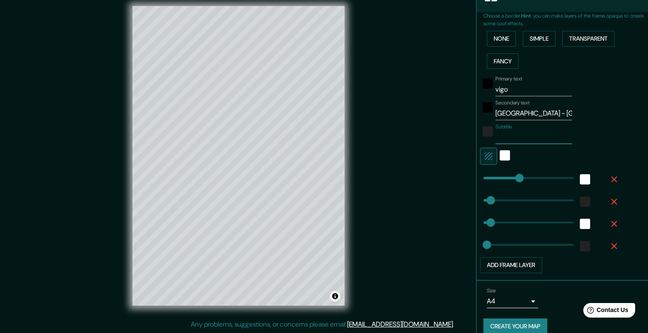
scroll to position [199, 0]
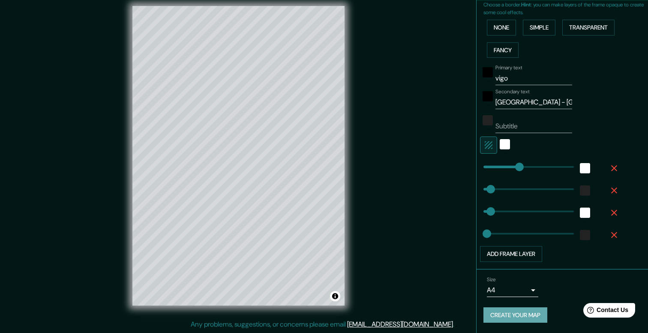
click at [507, 318] on button "Create your map" at bounding box center [515, 316] width 64 height 16
click at [518, 309] on button "Create your map" at bounding box center [515, 316] width 64 height 16
click at [518, 321] on button "Create your map" at bounding box center [515, 316] width 64 height 16
click at [520, 317] on button "Create your map" at bounding box center [515, 316] width 64 height 16
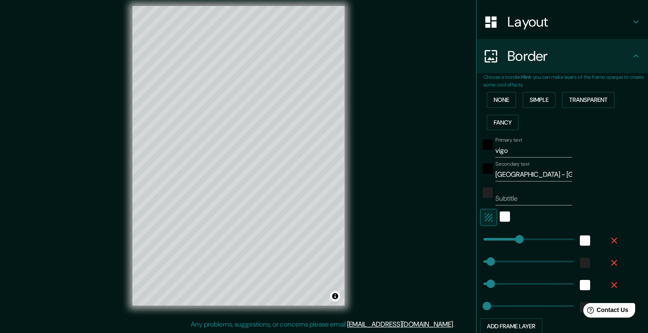
scroll to position [125, 0]
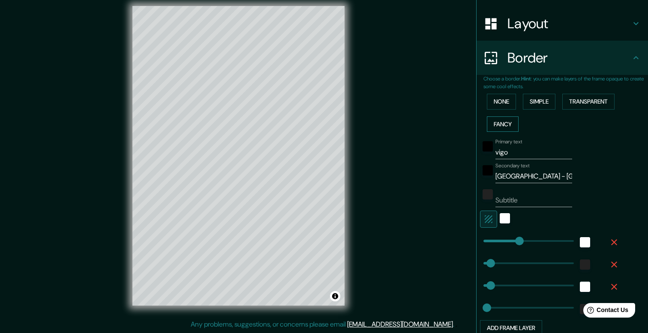
click at [510, 126] on button "Fancy" at bounding box center [503, 125] width 32 height 16
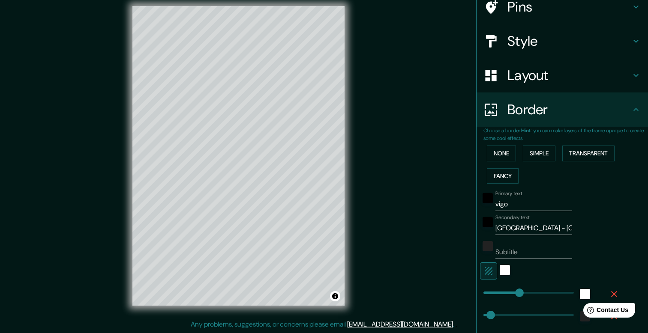
scroll to position [72, 0]
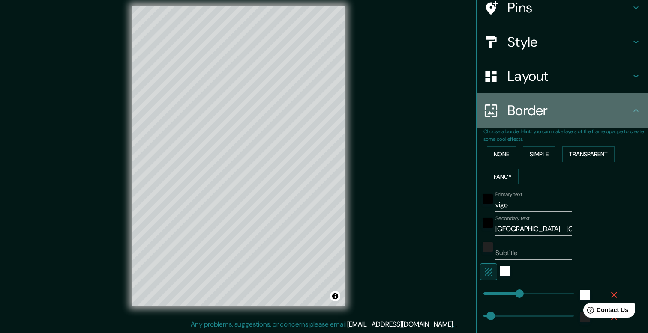
click at [635, 114] on icon at bounding box center [636, 110] width 10 height 10
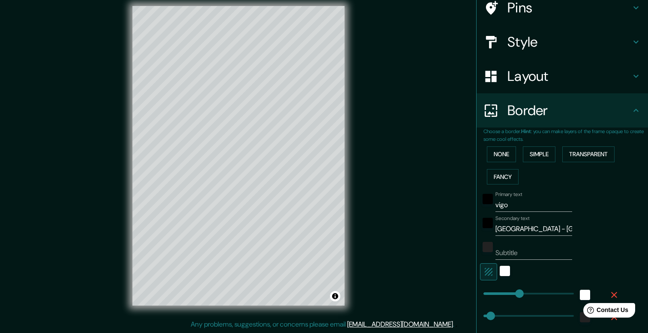
click at [511, 203] on input "vigo" at bounding box center [533, 205] width 77 height 14
click at [513, 226] on input "galicia - españa" at bounding box center [533, 229] width 77 height 14
click at [512, 253] on input "Subtitle" at bounding box center [533, 253] width 77 height 14
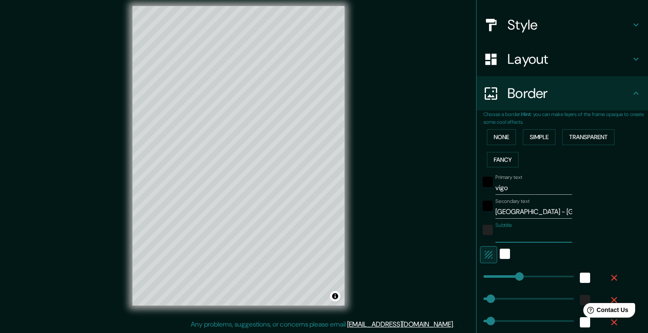
scroll to position [87, 0]
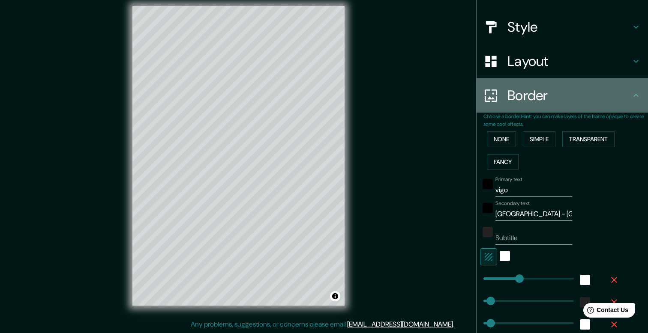
click at [636, 96] on icon at bounding box center [636, 95] width 10 height 10
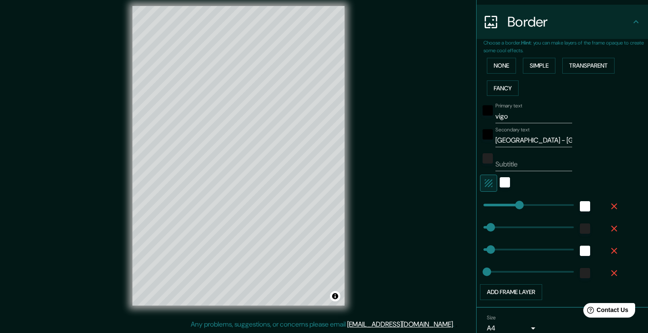
scroll to position [199, 0]
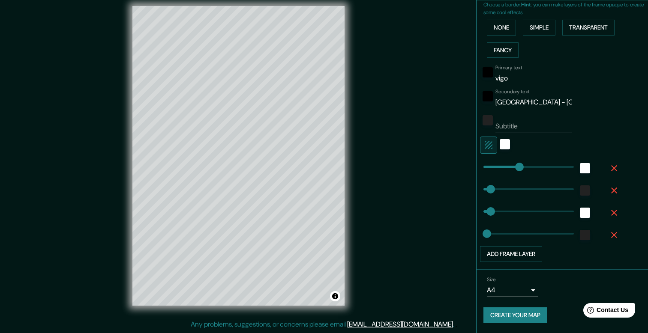
click at [507, 311] on button "Create your map" at bounding box center [515, 316] width 64 height 16
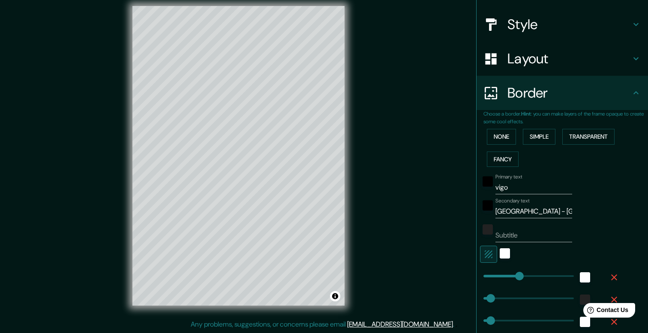
scroll to position [0, 0]
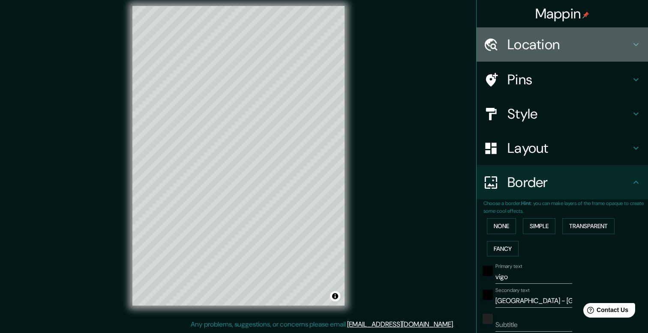
click at [544, 41] on h4 "Location" at bounding box center [568, 44] width 123 height 17
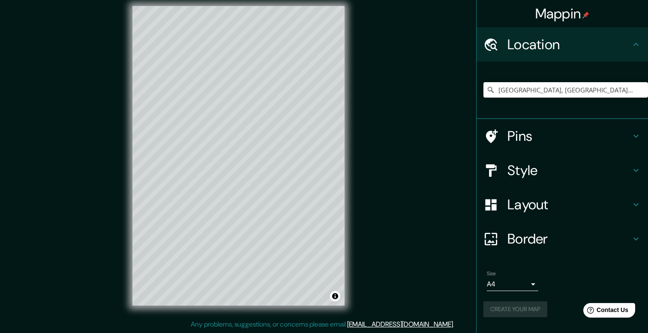
click at [549, 136] on h4 "Pins" at bounding box center [568, 136] width 123 height 17
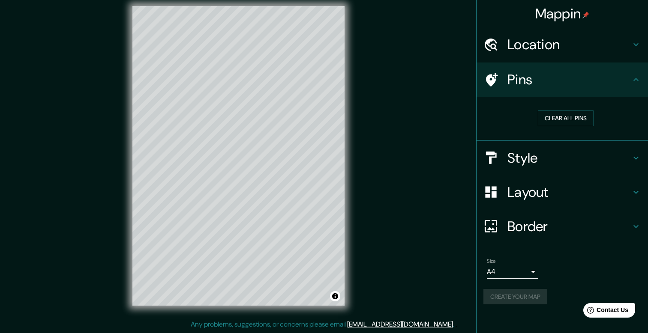
click at [550, 159] on h4 "Style" at bounding box center [568, 158] width 123 height 17
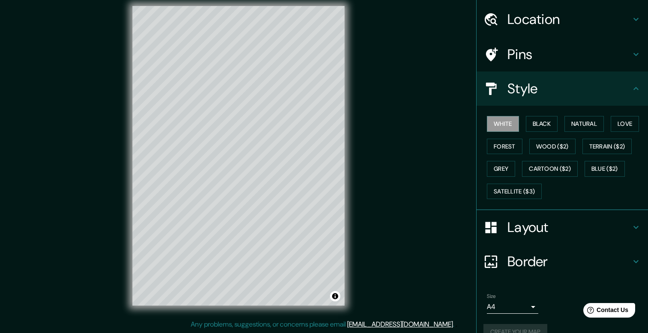
scroll to position [42, 0]
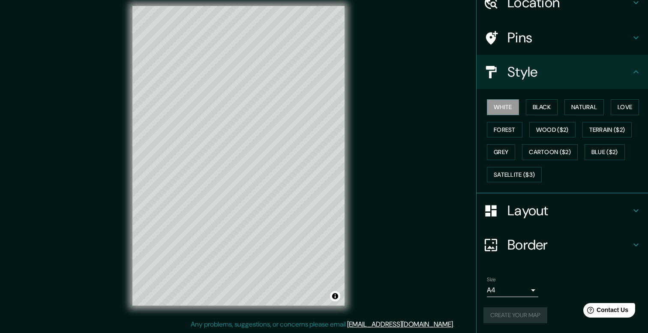
click at [544, 210] on h4 "Layout" at bounding box center [568, 210] width 123 height 17
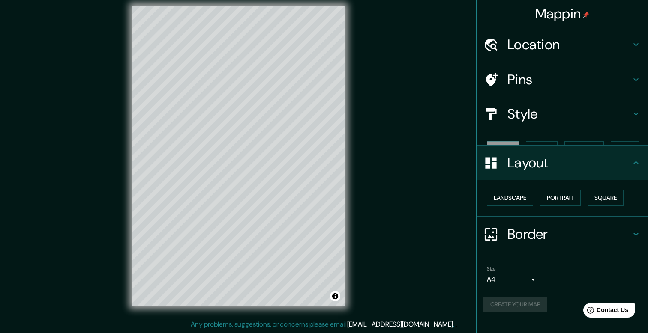
scroll to position [0, 0]
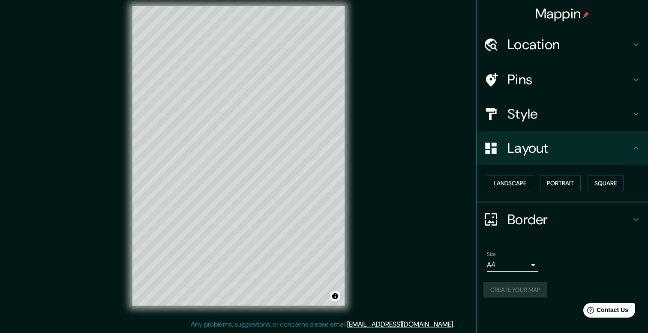
click at [548, 233] on div "Border" at bounding box center [562, 220] width 171 height 34
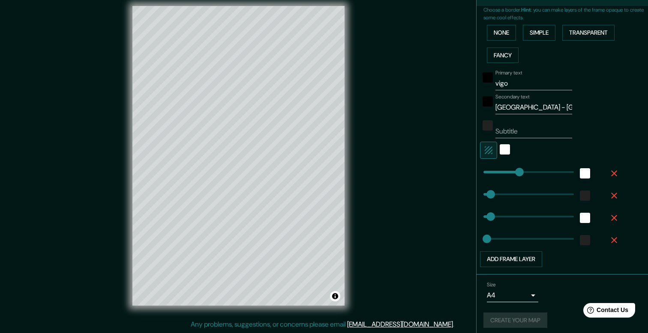
scroll to position [199, 0]
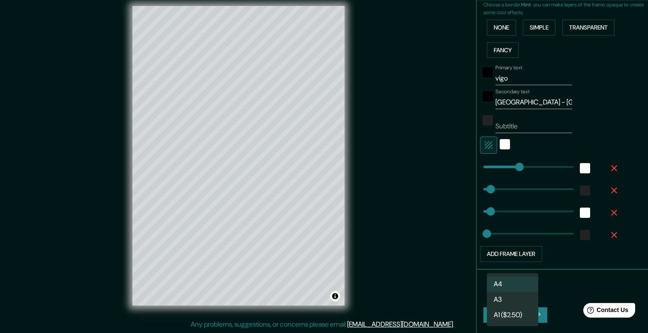
click at [523, 291] on body "Mappin Location Vigo, provincia de Pontevedra, España Pins Style Layout Border …" at bounding box center [324, 158] width 648 height 333
click at [516, 297] on li "A3" at bounding box center [512, 299] width 51 height 15
click at [517, 314] on button "Create your map" at bounding box center [515, 316] width 64 height 16
click at [526, 292] on body "Mappin Location Vigo, provincia de Pontevedra, España Pins Style Layout Border …" at bounding box center [324, 158] width 648 height 333
click at [519, 286] on li "A4" at bounding box center [512, 284] width 51 height 15
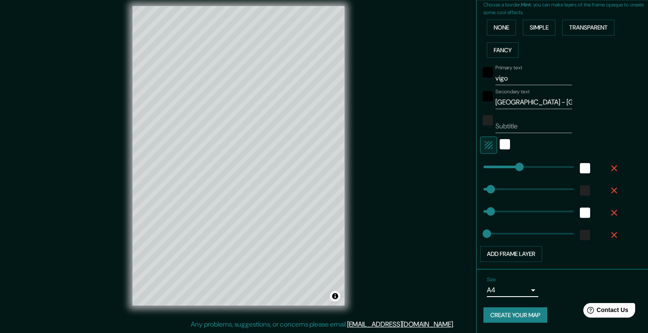
click at [524, 312] on button "Create your map" at bounding box center [515, 316] width 64 height 16
click at [509, 315] on div "Create your map" at bounding box center [562, 316] width 158 height 16
click at [512, 317] on div "Create your map" at bounding box center [562, 316] width 158 height 16
click at [540, 319] on button "Create your map" at bounding box center [515, 316] width 64 height 16
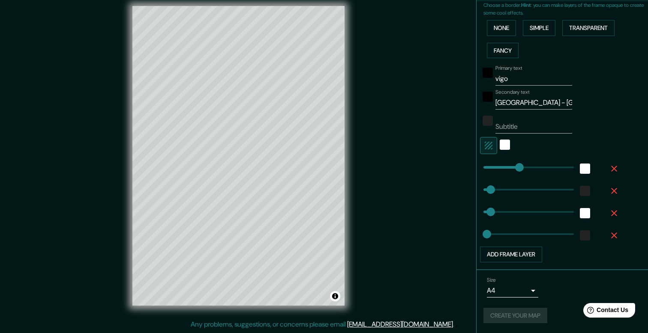
click at [629, 100] on div "Primary text vigo Secondary text galicia - españa Subtitle Add frame layer" at bounding box center [565, 162] width 165 height 201
click at [517, 318] on button "Create your map" at bounding box center [515, 316] width 64 height 16
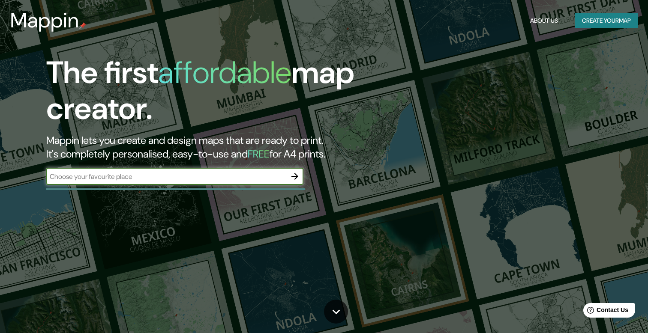
click at [183, 179] on input "text" at bounding box center [166, 177] width 240 height 10
type input "vigo"
click at [299, 179] on icon "button" at bounding box center [295, 176] width 10 height 10
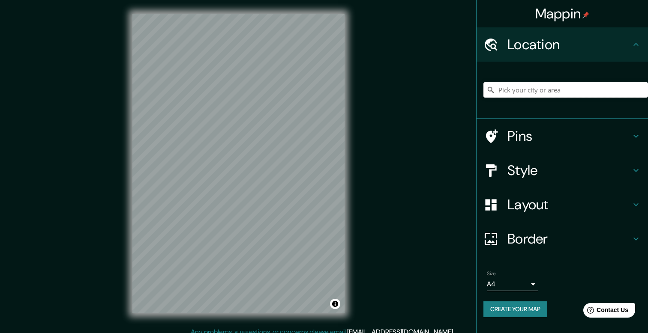
click at [497, 85] on input "Pick your city or area" at bounding box center [565, 89] width 165 height 15
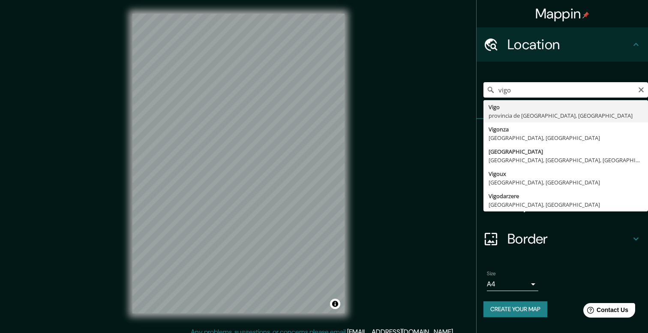
type input "[GEOGRAPHIC_DATA], [GEOGRAPHIC_DATA], [GEOGRAPHIC_DATA]"
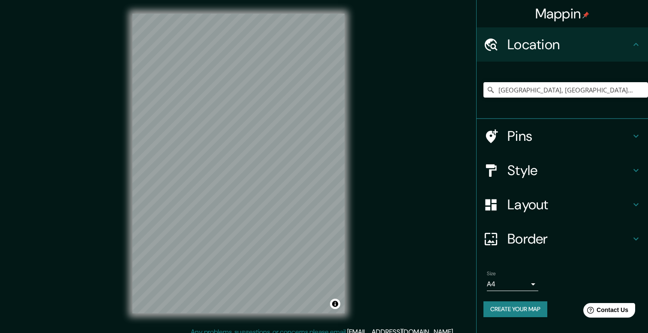
click at [513, 133] on h4 "Pins" at bounding box center [568, 136] width 123 height 17
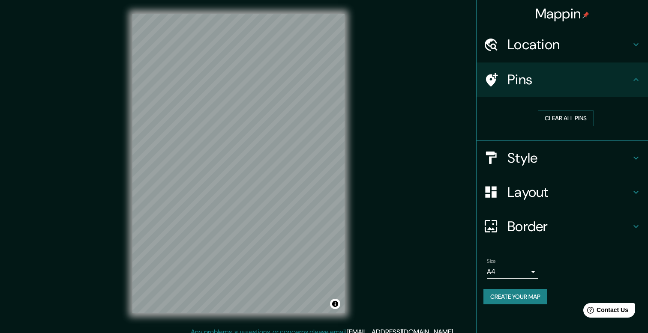
click at [516, 157] on h4 "Style" at bounding box center [568, 158] width 123 height 17
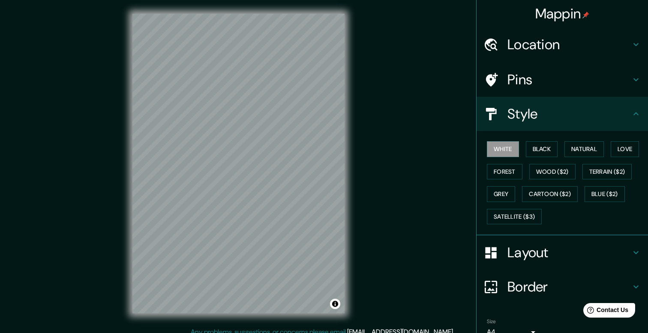
click at [539, 251] on h4 "Layout" at bounding box center [568, 252] width 123 height 17
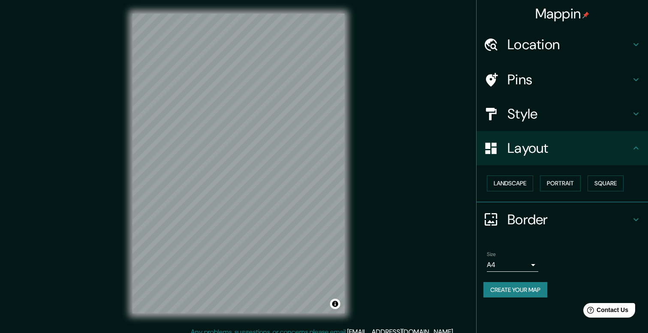
scroll to position [8, 0]
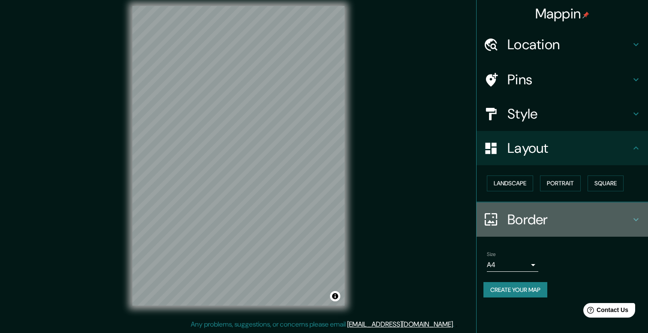
click at [527, 216] on h4 "Border" at bounding box center [568, 219] width 123 height 17
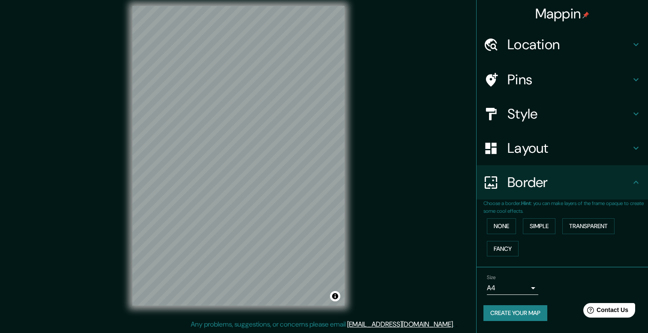
click at [519, 252] on div "None Simple Transparent Fancy" at bounding box center [565, 237] width 165 height 45
click at [505, 252] on button "Fancy" at bounding box center [503, 249] width 32 height 16
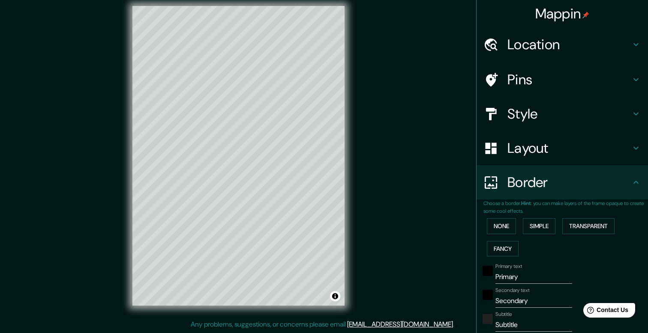
click at [516, 279] on input "Primary" at bounding box center [533, 277] width 77 height 14
type input "V"
type input "40"
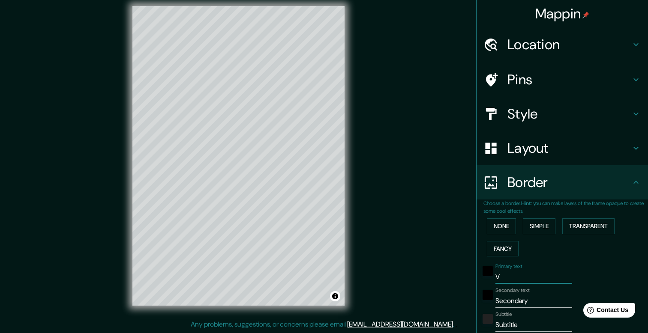
type input "20"
type input "Vi"
type input "40"
type input "20"
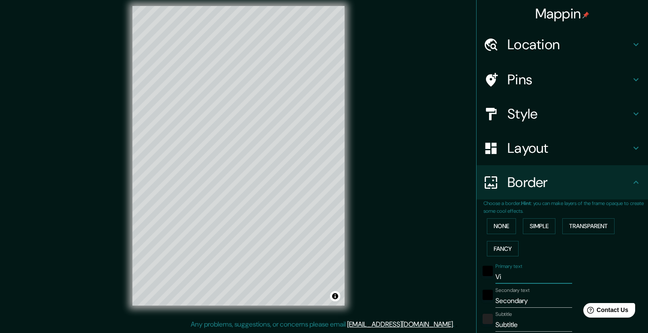
type input "Vig"
type input "40"
type input "20"
type input "Vigo"
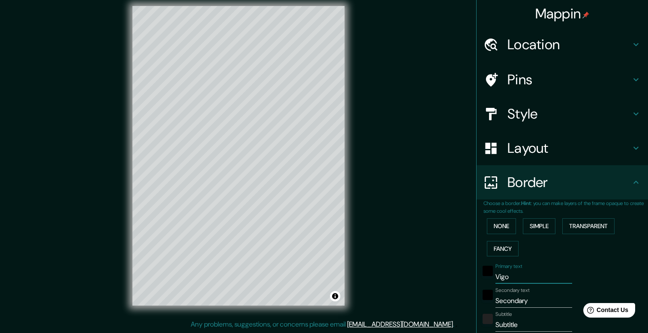
type input "40"
type input "20"
type input "Vigo"
click at [531, 300] on input "Secondary" at bounding box center [533, 301] width 77 height 14
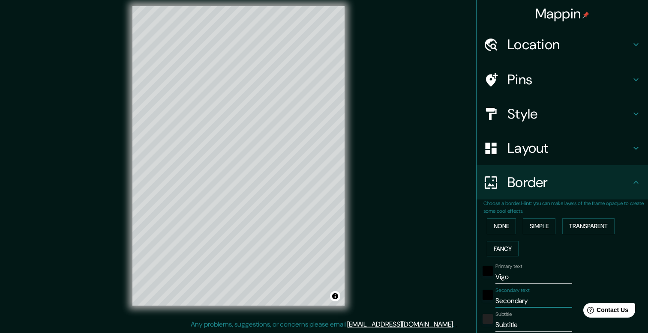
click at [531, 300] on input "Secondary" at bounding box center [533, 301] width 77 height 14
type input "G"
type input "40"
type input "20"
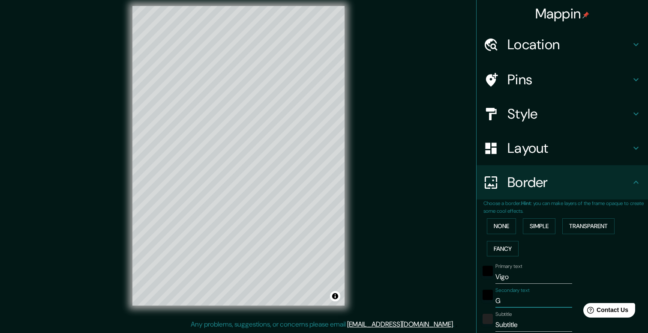
type input "Ga"
type input "40"
type input "20"
type input "Gali"
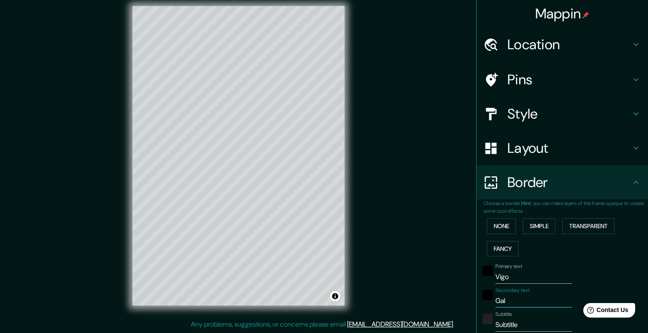
type input "40"
type input "20"
type input "Galic"
type input "40"
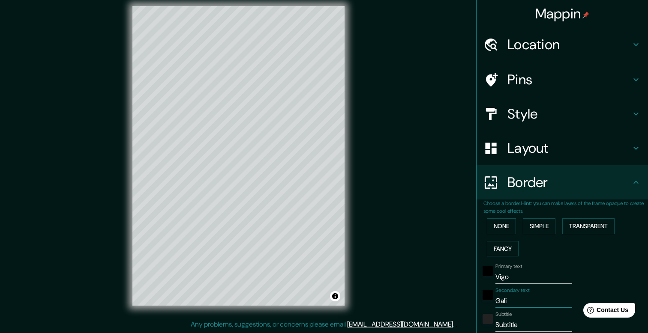
type input "40"
type input "20"
type input "Galicl"
type input "40"
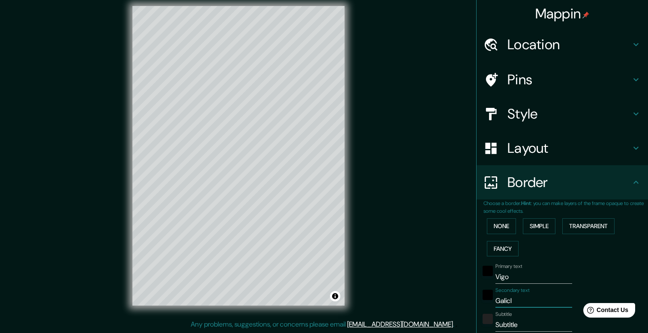
type input "20"
type input "Galic"
type input "40"
type input "20"
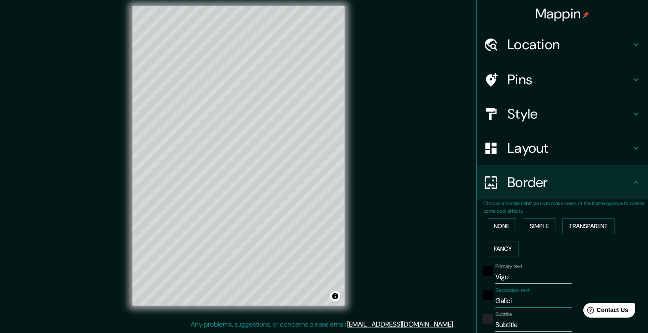
type input "Galicia"
type input "40"
type input "20"
type input "Galicia"
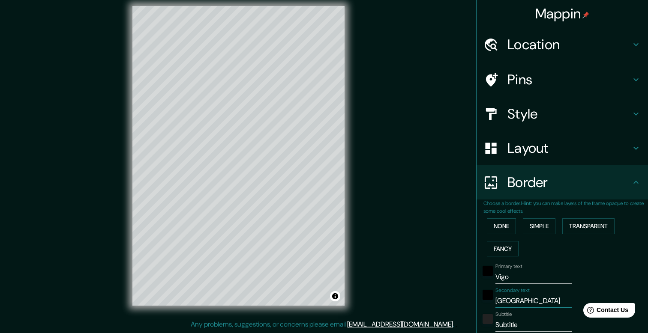
type input "40"
type input "20"
type input "Galicia -"
type input "40"
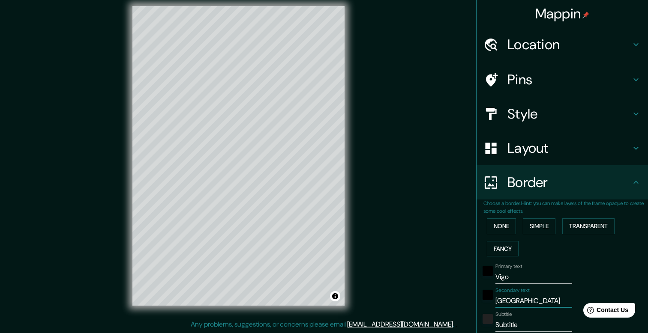
type input "40"
type input "20"
type input "Galicia -"
type input "40"
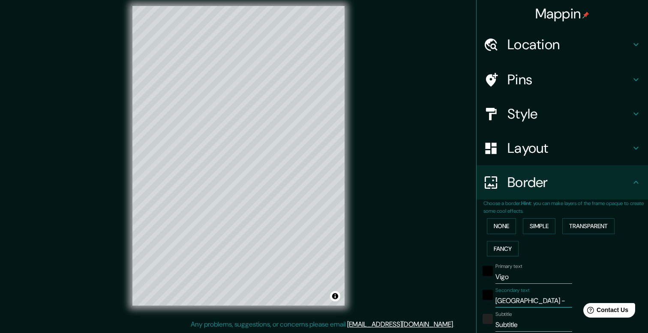
type input "20"
type input "Galicia - E"
type input "40"
type input "20"
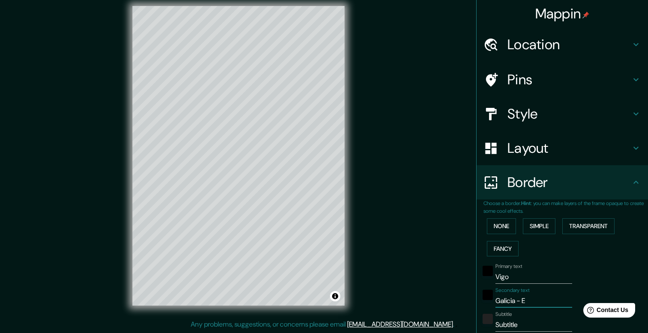
type input "Galicia - Es"
type input "40"
type input "20"
type input "Galicia - Esp"
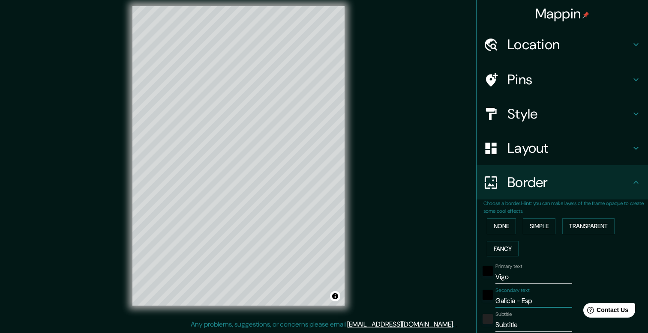
type input "40"
type input "20"
type input "Galicia - Espa"
type input "40"
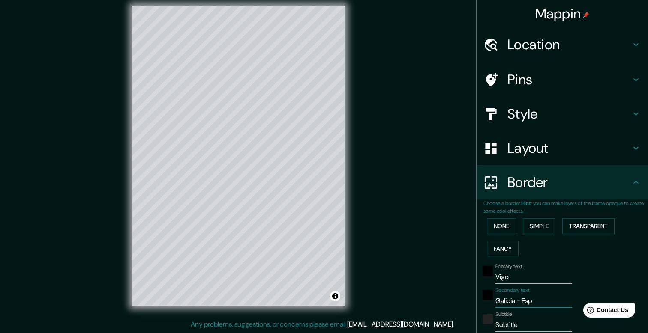
type input "40"
type input "20"
type input "Galicia - Españ"
type input "40"
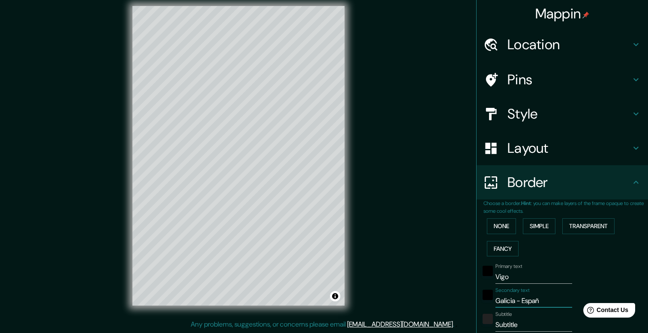
type input "20"
type input "Galicia - España"
type input "40"
type input "20"
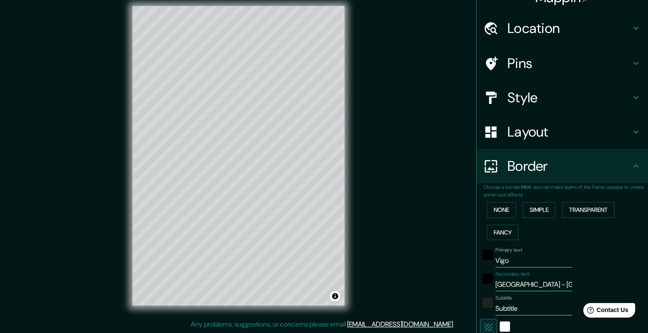
scroll to position [22, 0]
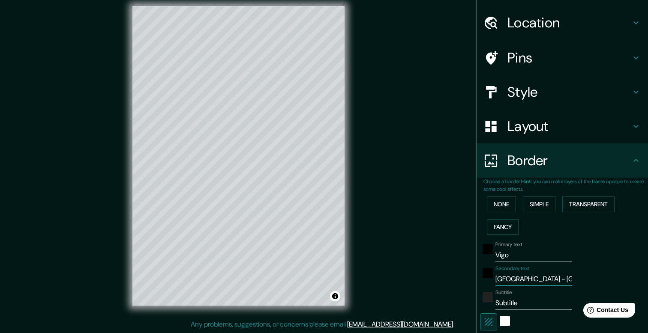
type input "Galicia - España"
click at [525, 301] on input "Subtitle" at bounding box center [533, 304] width 77 height 14
type input "Subtitl"
type input "40"
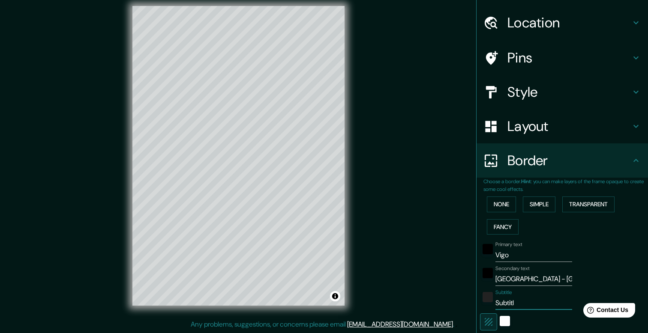
type input "20"
type input "Subtit"
type input "40"
type input "20"
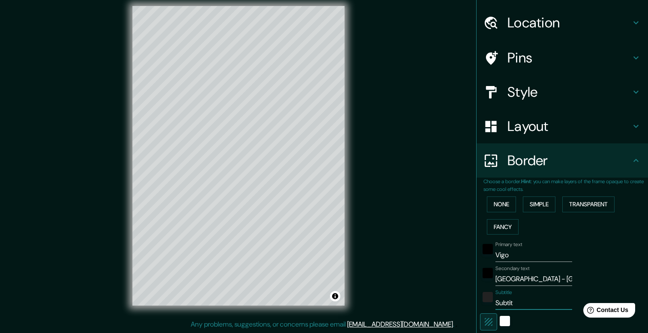
type input "Subti"
type input "40"
type input "20"
type input "Subt"
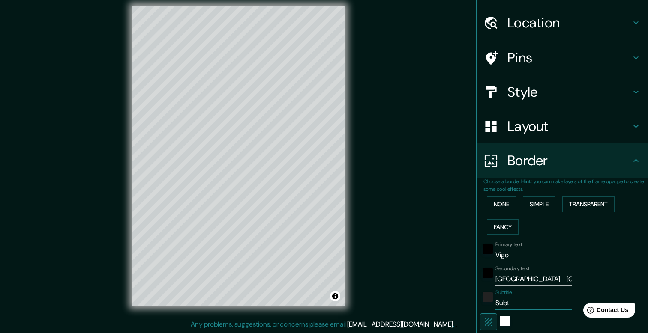
type input "40"
type input "20"
type input "Sub"
type input "40"
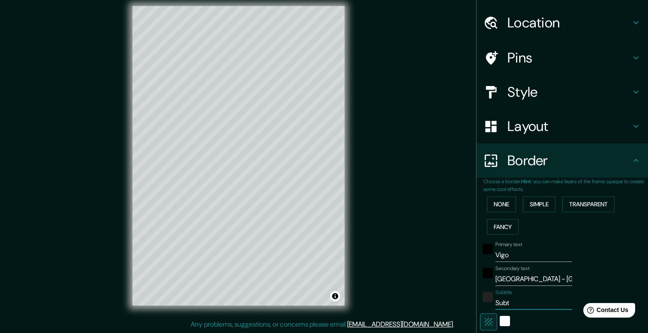
type input "40"
type input "20"
type input "Su"
type input "40"
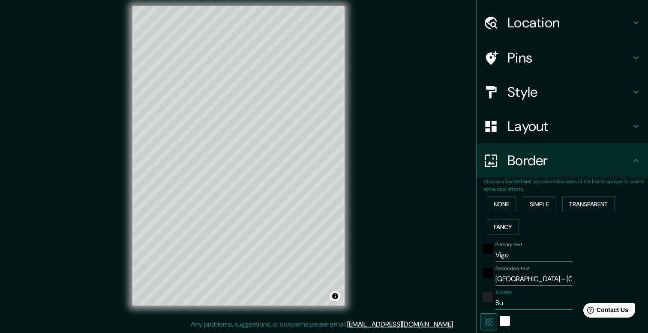
type input "20"
type input "S"
type input "40"
type input "20"
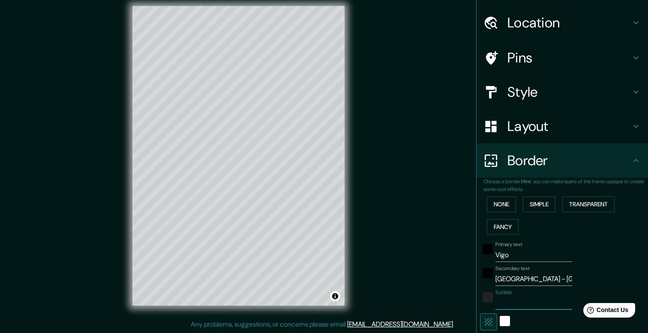
type input "40"
type input "20"
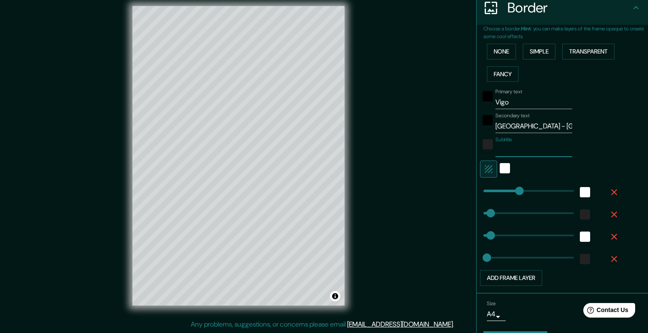
scroll to position [199, 0]
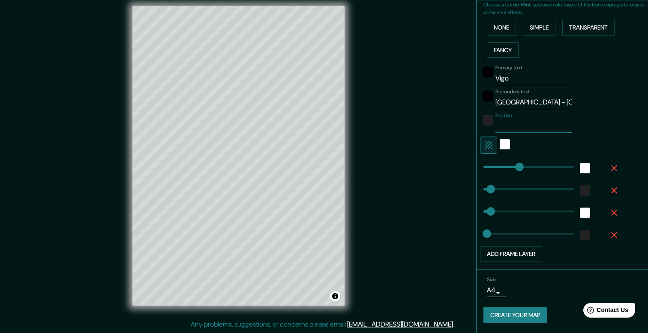
click at [519, 312] on button "Create your map" at bounding box center [515, 316] width 64 height 16
click at [539, 124] on input "Subtitle" at bounding box center [533, 127] width 77 height 14
type input "40"
type input "20"
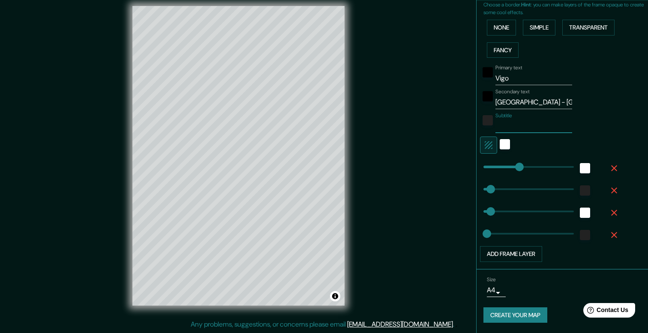
type input "40"
type input "20"
type input "40"
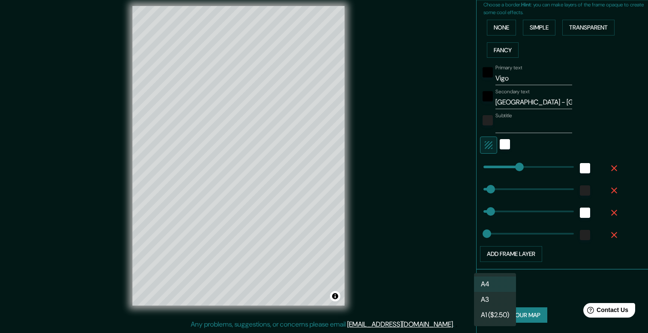
click at [499, 288] on body "Mappin Location Vigo, provincia de Pontevedra, España Pins Style Layout Border …" at bounding box center [324, 158] width 648 height 333
click at [495, 297] on li "A3" at bounding box center [495, 299] width 42 height 15
type input "a4"
click at [501, 317] on button "Create your map" at bounding box center [515, 316] width 64 height 16
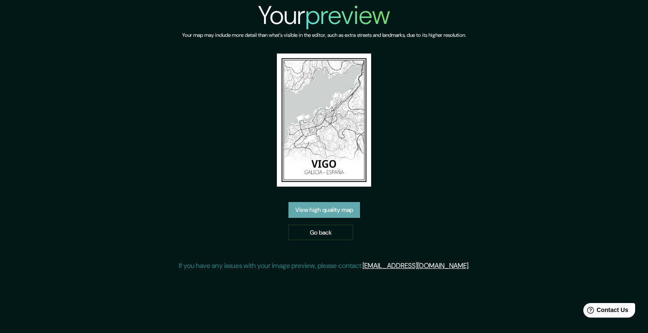
click at [341, 207] on link "View high quality map" at bounding box center [324, 210] width 72 height 16
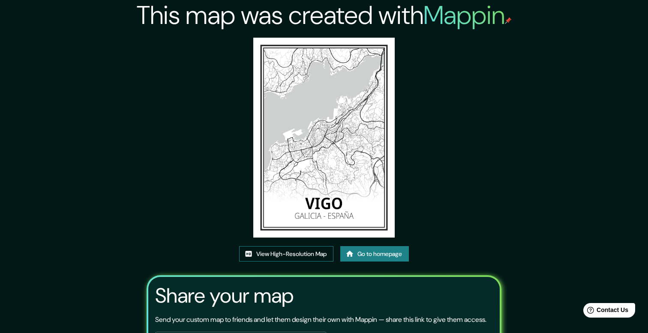
click at [295, 255] on link "View High-Resolution Map" at bounding box center [286, 254] width 94 height 16
